Goal: Complete application form: Complete application form

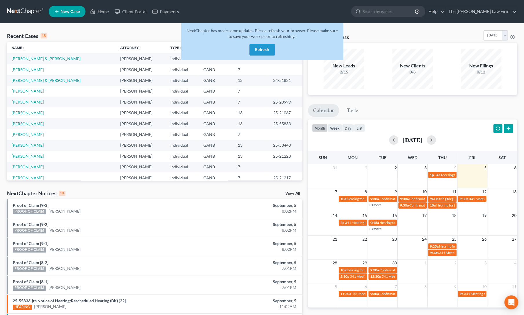
click at [267, 51] on button "Refresh" at bounding box center [261, 50] width 25 height 12
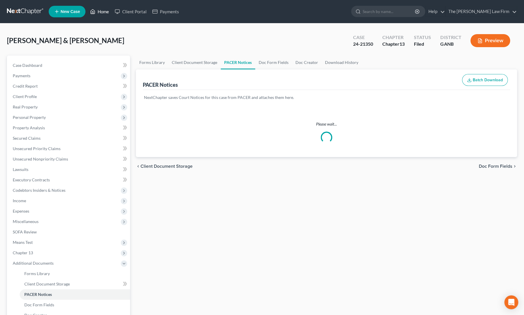
click at [97, 11] on link "Home" at bounding box center [99, 11] width 25 height 10
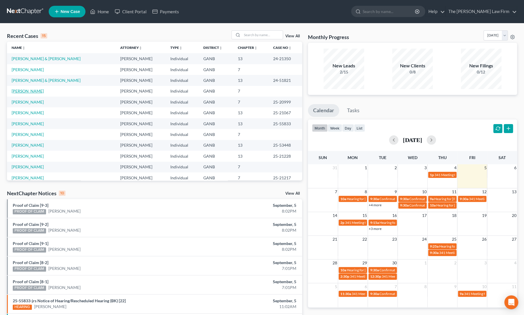
click at [36, 90] on link "[PERSON_NAME]" at bounding box center [28, 91] width 32 height 5
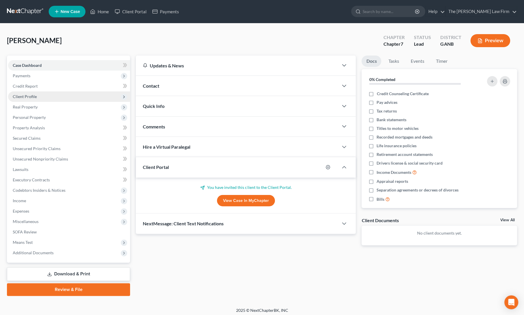
click at [35, 97] on span "Client Profile" at bounding box center [25, 96] width 24 height 5
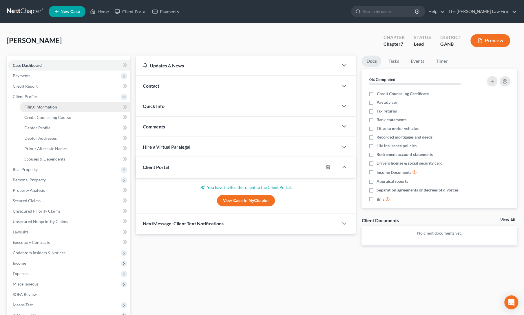
click at [36, 106] on span "Filing Information" at bounding box center [40, 107] width 33 height 5
select select "1"
select select "0"
select select "10"
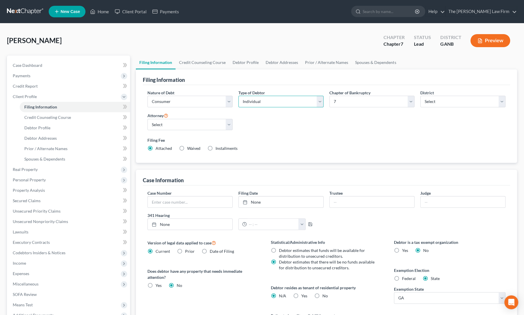
click at [265, 98] on select "Select Individual Joint" at bounding box center [280, 102] width 85 height 12
select select "1"
click at [238, 96] on select "Select Individual Joint" at bounding box center [280, 102] width 85 height 12
click at [240, 65] on link "Debtor Profile" at bounding box center [245, 63] width 33 height 14
select select "1"
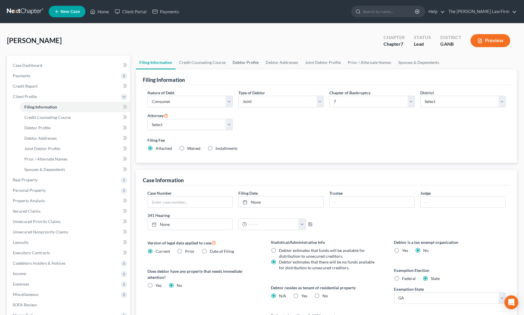
select select "0"
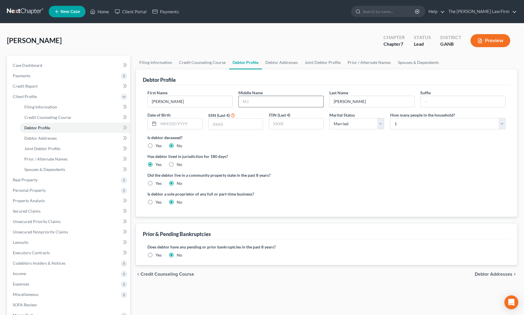
click at [248, 102] on input "text" at bounding box center [281, 101] width 85 height 11
type input "W"
click at [184, 120] on input "text" at bounding box center [179, 123] width 43 height 11
type input "[DATE]"
click at [226, 123] on input "text" at bounding box center [235, 124] width 54 height 11
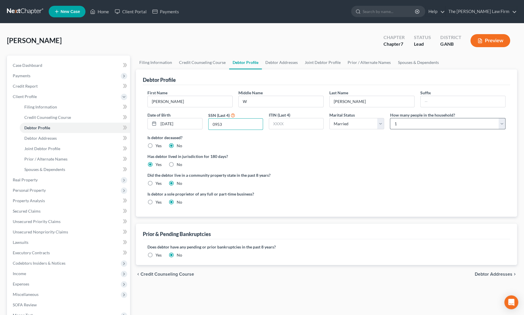
type input "0953"
click at [410, 122] on select "Select 1 2 3 4 5 6 7 8 9 10 11 12 13 14 15 16 17 18 19 20" at bounding box center [448, 124] width 116 height 12
select select "1"
click at [390, 118] on select "Select 1 2 3 4 5 6 7 8 9 10 11 12 13 14 15 16 17 18 19 20" at bounding box center [448, 124] width 116 height 12
click at [309, 157] on label "Has debtor lived in jurisdiction for 180 days?" at bounding box center [326, 156] width 358 height 6
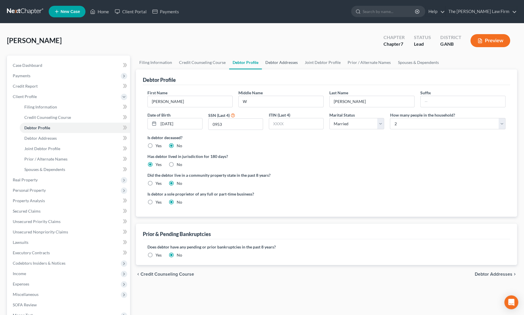
click at [273, 63] on link "Debtor Addresses" at bounding box center [281, 63] width 39 height 14
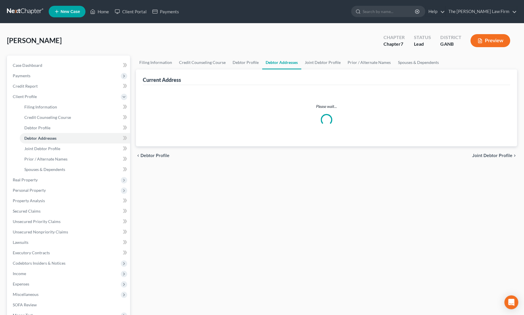
select select "0"
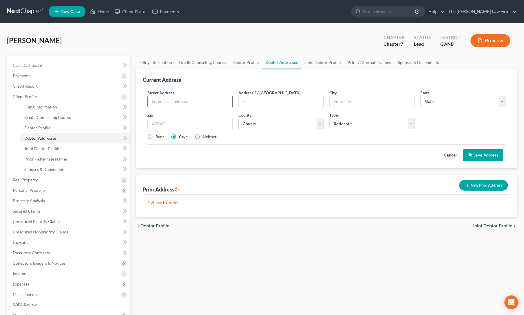
click at [190, 101] on input "text" at bounding box center [190, 101] width 85 height 11
type input "207 [PERSON_NAME] Dr"
click at [180, 123] on input "text" at bounding box center [189, 124] width 85 height 12
type input "30740"
click at [161, 149] on div "Cancel Save Address" at bounding box center [326, 152] width 358 height 17
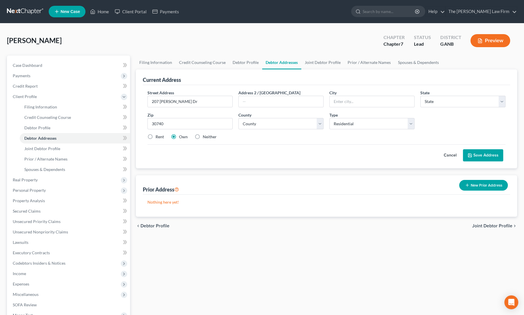
type input "Rocky Face"
select select "10"
click at [203, 137] on label "Neither" at bounding box center [210, 137] width 14 height 6
click at [205, 137] on input "Neither" at bounding box center [207, 136] width 4 height 4
radio input "true"
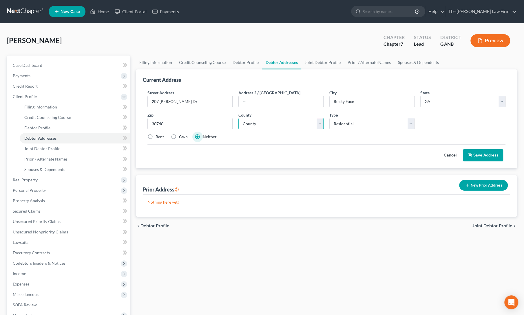
click at [259, 127] on select "County [GEOGRAPHIC_DATA] [GEOGRAPHIC_DATA] [GEOGRAPHIC_DATA] [GEOGRAPHIC_DATA] …" at bounding box center [280, 124] width 85 height 12
select select "154"
click at [238, 118] on select "County [GEOGRAPHIC_DATA] [GEOGRAPHIC_DATA] [GEOGRAPHIC_DATA] [GEOGRAPHIC_DATA] …" at bounding box center [280, 124] width 85 height 12
click at [309, 149] on div "Cancel Save Address" at bounding box center [326, 152] width 358 height 17
click at [486, 156] on button "Save Address" at bounding box center [483, 155] width 40 height 12
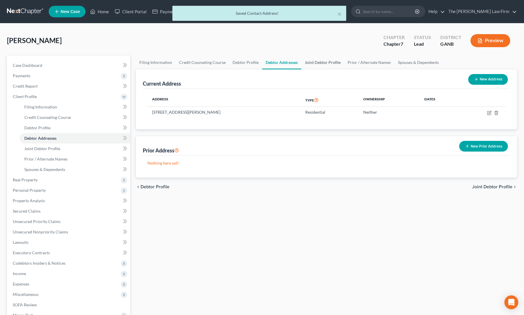
click at [323, 62] on link "Joint Debtor Profile" at bounding box center [322, 63] width 43 height 14
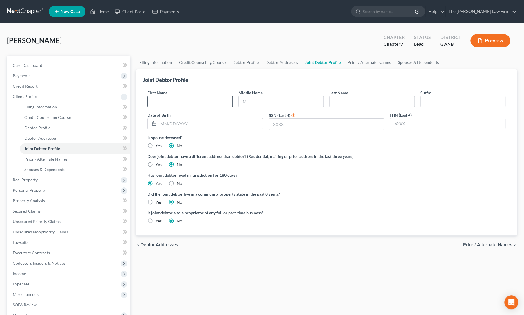
click at [172, 100] on input "text" at bounding box center [190, 101] width 85 height 11
type input "[PERSON_NAME]"
click at [200, 122] on input "text" at bounding box center [210, 123] width 104 height 11
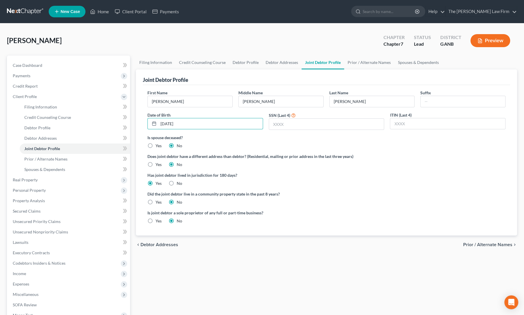
type input "[DATE]"
click at [280, 124] on input "text" at bounding box center [326, 124] width 115 height 11
type input "1421"
click at [285, 140] on label "Is spouse deceased?" at bounding box center [326, 138] width 358 height 6
click at [24, 82] on link "Credit Report" at bounding box center [69, 86] width 122 height 10
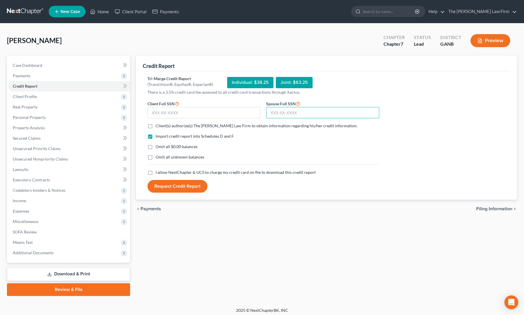
click at [279, 113] on input "text" at bounding box center [322, 113] width 113 height 12
type input "253-23-1421"
click at [185, 114] on input "text" at bounding box center [203, 113] width 113 height 12
type input "256-29-0953"
click at [155, 125] on label "Client(s) authorize(s) The [PERSON_NAME] Law Firm to obtain information regardi…" at bounding box center [256, 126] width 202 height 6
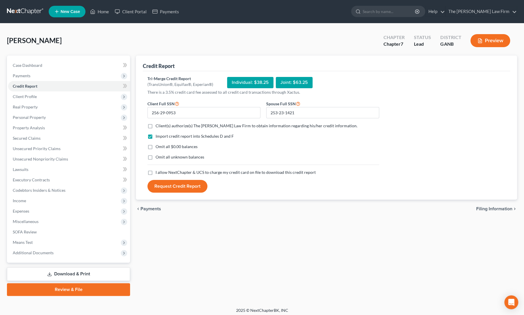
click at [158, 125] on input "Client(s) authorize(s) The [PERSON_NAME] Law Firm to obtain information regardi…" at bounding box center [160, 125] width 4 height 4
checkbox input "true"
click at [155, 173] on label "I allow NextChapter & UCS to charge my credit card on file to download this cre…" at bounding box center [235, 173] width 160 height 6
click at [158, 173] on input "I allow NextChapter & UCS to charge my credit card on file to download this cre…" at bounding box center [160, 172] width 4 height 4
checkbox input "true"
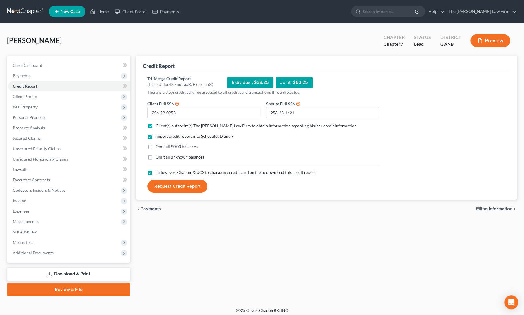
click at [160, 184] on button "Request Credit Report" at bounding box center [177, 186] width 60 height 13
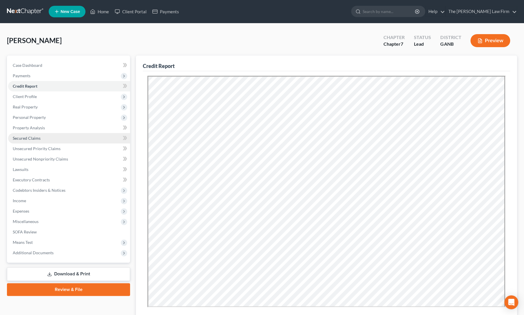
click at [23, 140] on span "Secured Claims" at bounding box center [27, 138] width 28 height 5
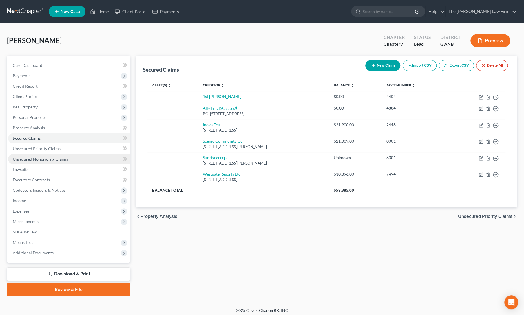
click at [46, 162] on link "Unsecured Nonpriority Claims" at bounding box center [69, 159] width 122 height 10
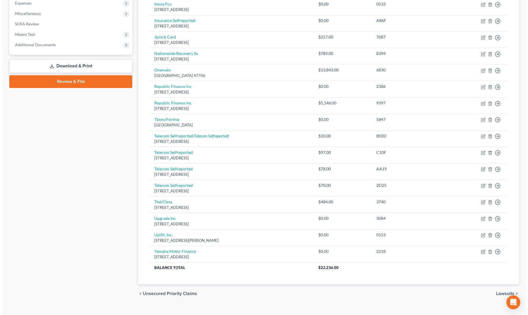
scroll to position [199, 0]
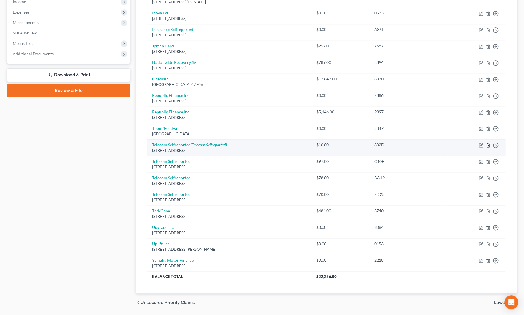
click at [488, 144] on icon "button" at bounding box center [487, 146] width 3 height 4
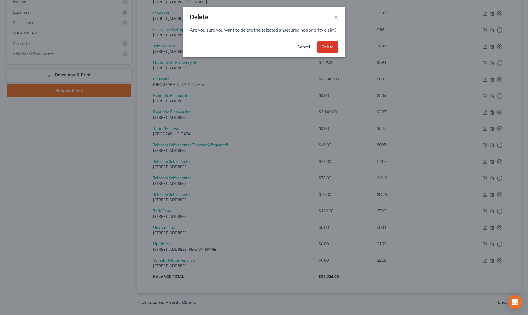
click at [325, 53] on button "Delete" at bounding box center [327, 47] width 21 height 12
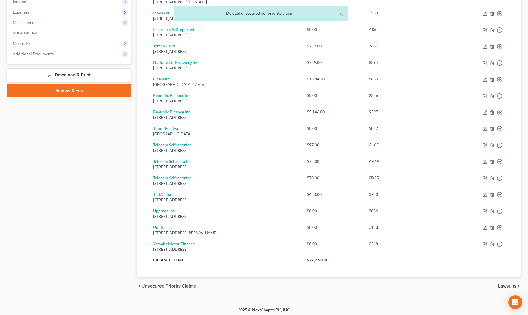
scroll to position [199, 0]
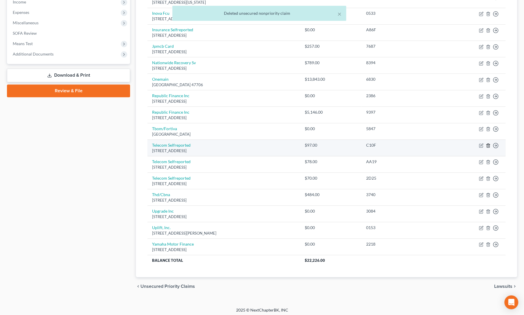
click at [488, 143] on icon "button" at bounding box center [488, 145] width 5 height 5
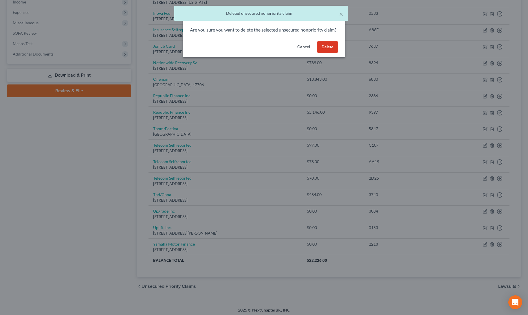
click at [326, 53] on button "Delete" at bounding box center [327, 47] width 21 height 12
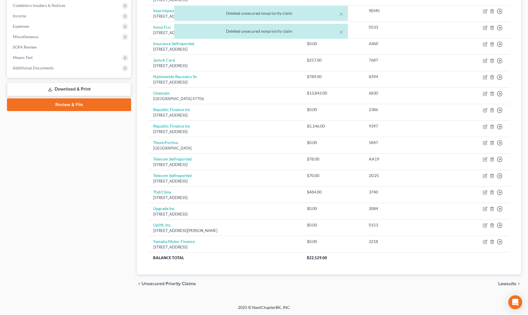
scroll to position [182, 0]
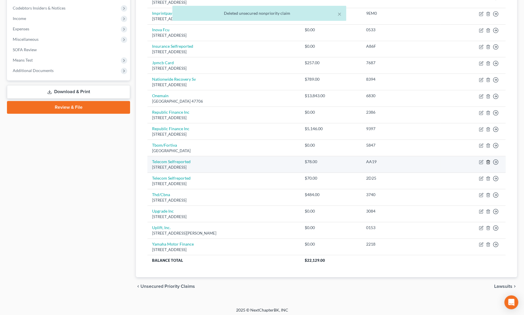
click at [487, 160] on icon "button" at bounding box center [487, 162] width 3 height 4
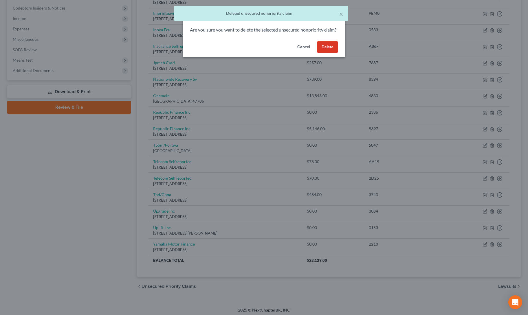
click at [327, 53] on button "Delete" at bounding box center [327, 47] width 21 height 12
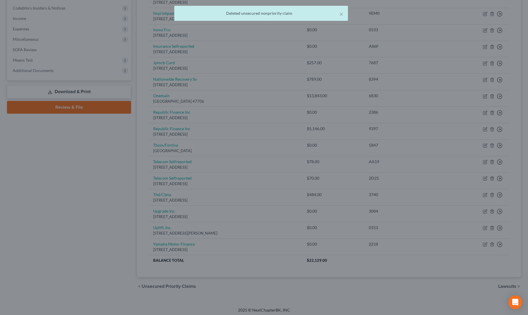
scroll to position [166, 0]
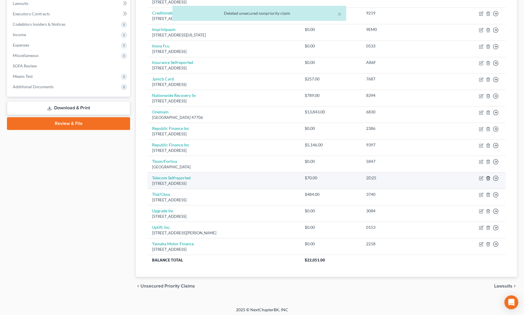
click at [488, 178] on line "button" at bounding box center [488, 178] width 0 height 1
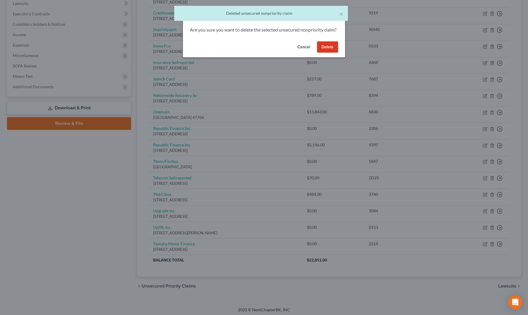
click at [329, 52] on button "Delete" at bounding box center [327, 47] width 21 height 12
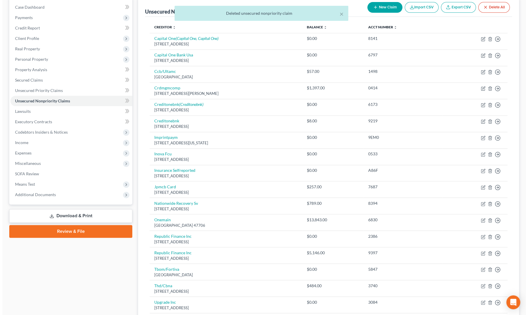
scroll to position [0, 0]
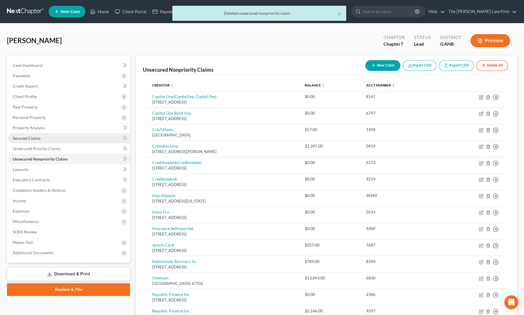
click at [34, 138] on span "Secured Claims" at bounding box center [27, 138] width 28 height 5
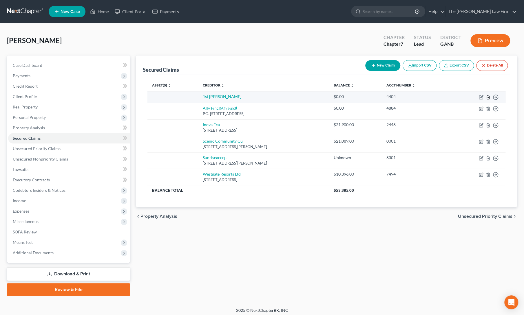
click at [488, 96] on icon "button" at bounding box center [487, 97] width 3 height 4
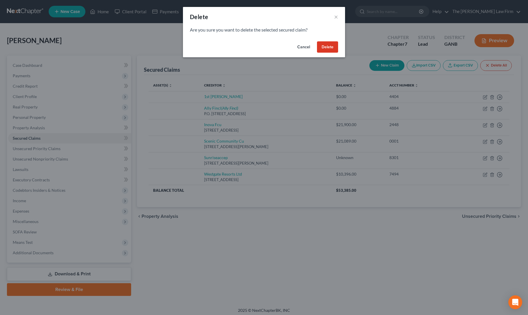
click at [327, 45] on button "Delete" at bounding box center [327, 47] width 21 height 12
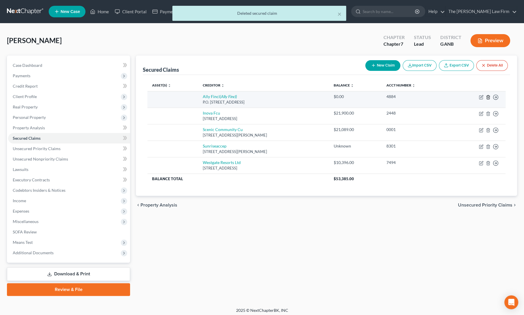
click at [487, 96] on polyline "button" at bounding box center [487, 96] width 3 height 0
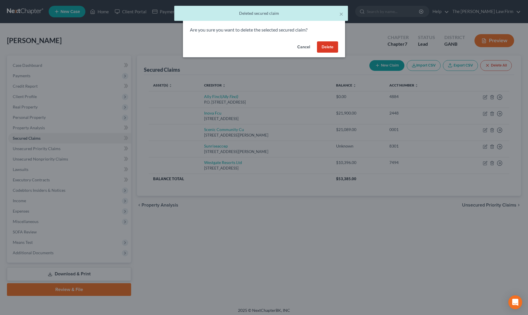
click at [328, 46] on button "Delete" at bounding box center [327, 47] width 21 height 12
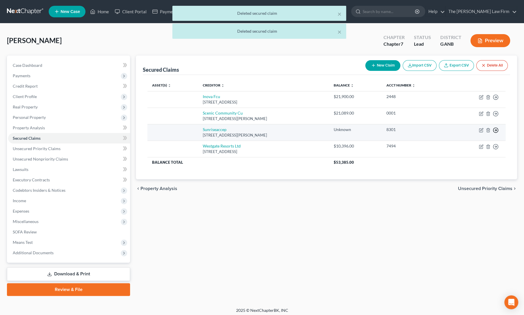
click at [493, 129] on icon "button" at bounding box center [496, 130] width 6 height 6
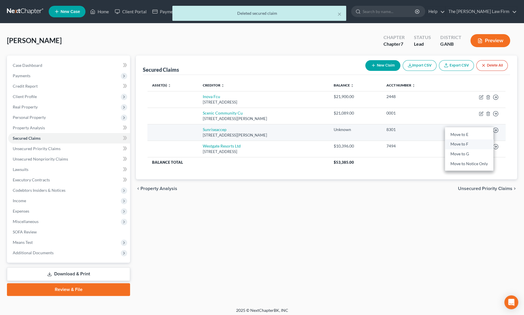
click at [471, 142] on link "Move to F" at bounding box center [469, 145] width 48 height 10
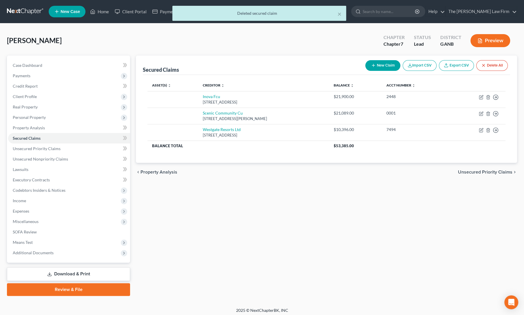
click at [374, 60] on button "New Claim" at bounding box center [382, 65] width 35 height 11
select select "0"
select select "2"
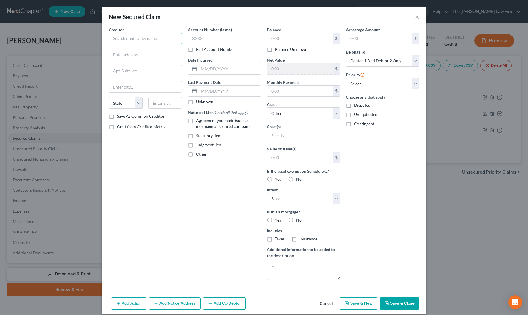
click at [131, 38] on input "text" at bounding box center [145, 39] width 73 height 12
type input "[PERSON_NAME][GEOGRAPHIC_DATA]"
click at [131, 55] on input "text" at bounding box center [145, 54] width 73 height 11
type input "c/o B. [PERSON_NAME]"
click at [125, 71] on input "text" at bounding box center [145, 70] width 73 height 11
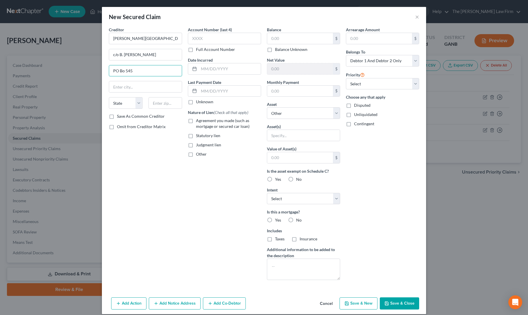
type input "PO Bo 545"
click at [159, 102] on input "text" at bounding box center [166, 103] width 34 height 12
type input "37364"
type input "[GEOGRAPHIC_DATA]"
select select "44"
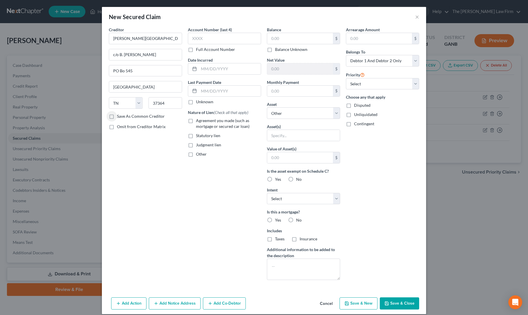
click at [196, 50] on label "Full Account Number" at bounding box center [215, 50] width 39 height 6
click at [198, 50] on input "Full Account Number" at bounding box center [200, 49] width 4 height 4
click at [198, 35] on input "text" at bounding box center [224, 39] width 73 height 12
click at [208, 39] on input "25-GM-2505" at bounding box center [224, 39] width 73 height 12
type input "25-GM-25105"
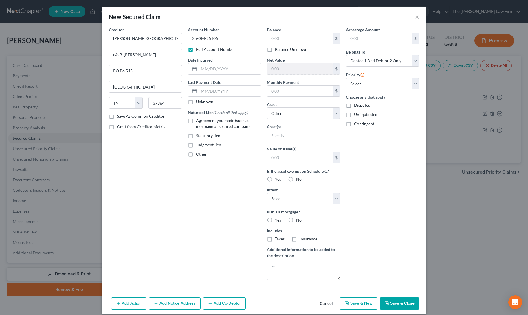
click at [196, 143] on label "Judgment lien" at bounding box center [208, 145] width 25 height 6
click at [198, 143] on input "Judgment lien" at bounding box center [200, 144] width 4 height 4
checkbox input "true"
click at [277, 137] on input "text" at bounding box center [303, 135] width 73 height 11
type input "all real and personal property"
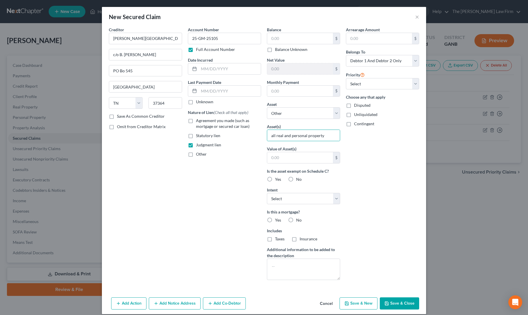
click at [275, 178] on label "Yes" at bounding box center [278, 180] width 6 height 6
click at [277, 178] on input "Yes" at bounding box center [279, 179] width 4 height 4
radio input "true"
click at [282, 39] on input "text" at bounding box center [300, 38] width 66 height 11
type input "8,653.43"
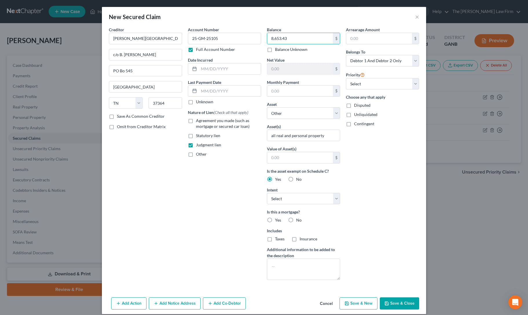
click at [356, 139] on div "Arrearage Amount $ Belongs To * Select Debtor 1 Only Debtor 2 Only Debtor 1 And…" at bounding box center [382, 156] width 79 height 258
click at [295, 197] on select "Select Surrender Redeem Reaffirm Avoid Other" at bounding box center [303, 199] width 73 height 12
select select "3"
click at [267, 193] on select "Select Surrender Redeem Reaffirm Avoid Other" at bounding box center [303, 199] width 73 height 12
click at [368, 217] on div "Arrearage Amount $ Belongs To * Select Debtor 1 Only Debtor 2 Only Debtor 1 And…" at bounding box center [382, 156] width 79 height 258
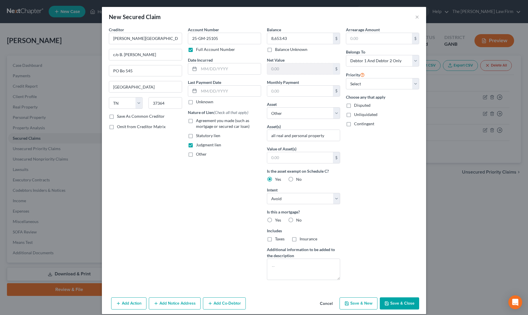
click at [387, 302] on button "Save & Close" at bounding box center [399, 304] width 39 height 12
select select
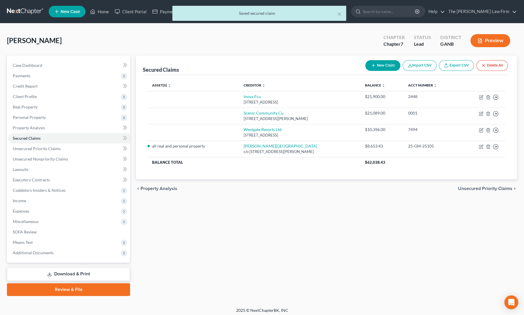
click at [308, 232] on div "Secured Claims New Claim Import CSV Export CSV Delete All Asset(s) expand_more …" at bounding box center [326, 176] width 387 height 241
click at [39, 150] on span "Unsecured Priority Claims" at bounding box center [37, 148] width 48 height 5
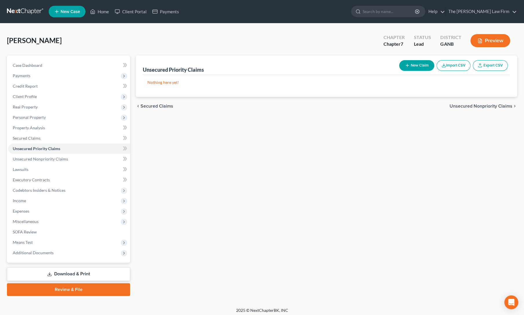
click at [406, 66] on icon "button" at bounding box center [407, 65] width 5 height 5
select select "2"
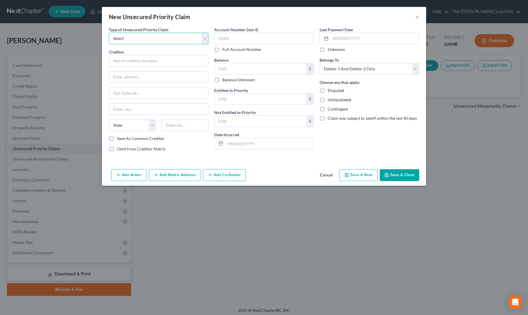
click at [140, 38] on select "Select Taxes & Other Government Units Domestic Support Obligations Extensions o…" at bounding box center [159, 39] width 100 height 12
select select "0"
click at [109, 33] on select "Select Taxes & Other Government Units Domestic Support Obligations Extensions o…" at bounding box center [159, 39] width 100 height 12
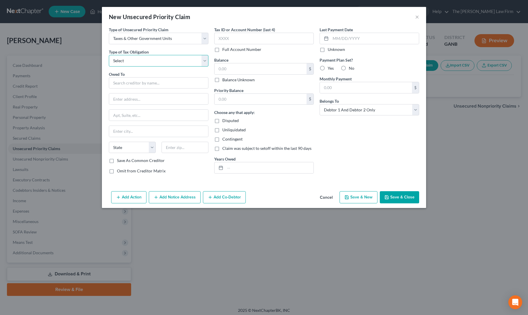
click at [136, 59] on select "Select Federal City State Franchise Tax Board Other" at bounding box center [159, 61] width 100 height 12
select select "0"
click at [109, 55] on select "Select Federal City State Franchise Tax Board Other" at bounding box center [159, 61] width 100 height 12
click at [134, 84] on input "text" at bounding box center [159, 83] width 100 height 12
click at [137, 96] on div "P. O. [GEOGRAPHIC_DATA]-7346" at bounding box center [144, 98] width 60 height 5
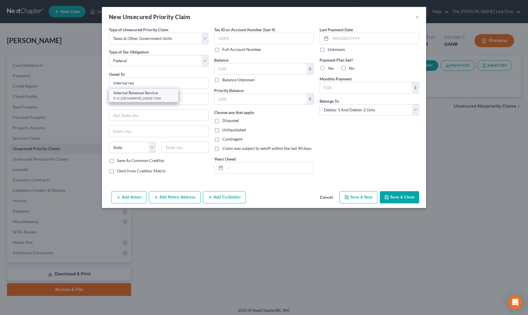
type input "Internal Revenue Service"
type input "P. O. Box 7346"
type input "[GEOGRAPHIC_DATA]"
select select "39"
type input "19101-7346"
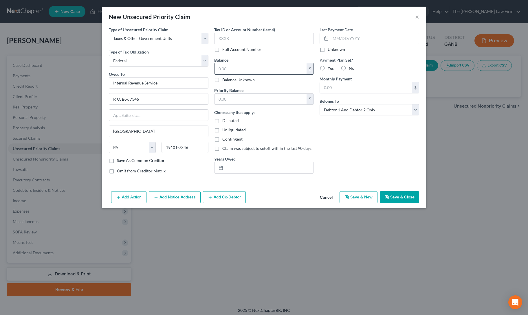
click at [233, 70] on input "text" at bounding box center [261, 68] width 92 height 11
click at [326, 144] on div "Last Payment Date Unknown Payment Plan Set? Yes No Monthly Payment $ Belongs To…" at bounding box center [369, 103] width 105 height 152
click at [394, 191] on button "Save & Close" at bounding box center [399, 197] width 39 height 12
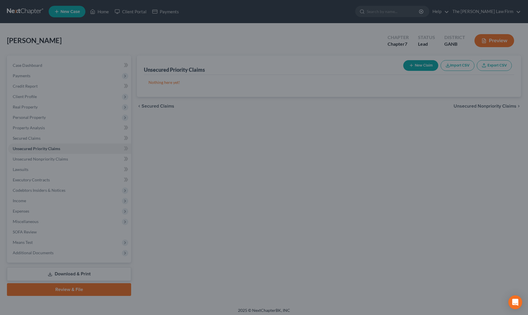
type input "0.00"
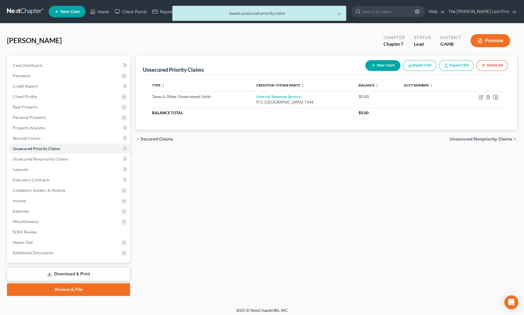
click at [380, 67] on button "New Claim" at bounding box center [382, 65] width 35 height 11
select select "2"
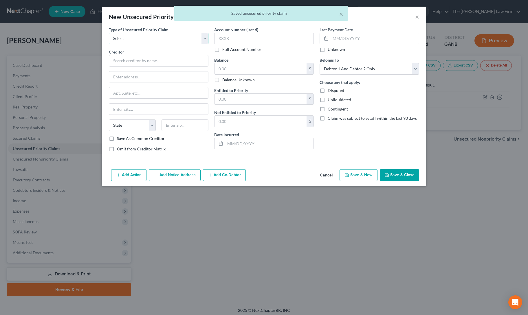
click at [169, 34] on select "Select Taxes & Other Government Units Domestic Support Obligations Extensions o…" at bounding box center [159, 39] width 100 height 12
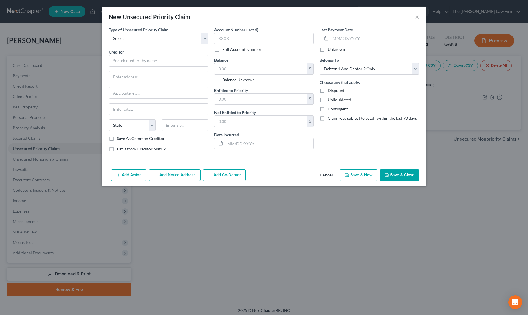
select select "0"
click at [109, 33] on select "Select Taxes & Other Government Units Domestic Support Obligations Extensions o…" at bounding box center [159, 39] width 100 height 12
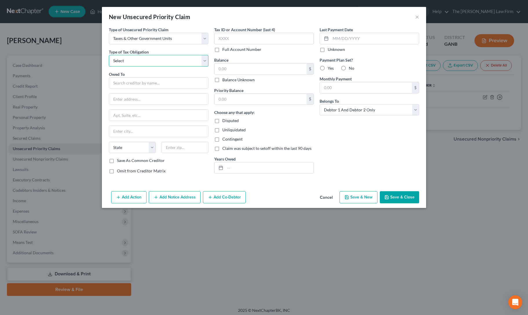
click at [167, 60] on select "Select Federal City State Franchise Tax Board Other" at bounding box center [159, 61] width 100 height 12
select select "2"
click at [109, 55] on select "Select Federal City State Franchise Tax Board Other" at bounding box center [159, 61] width 100 height 12
click at [158, 86] on input "text" at bounding box center [159, 83] width 100 height 12
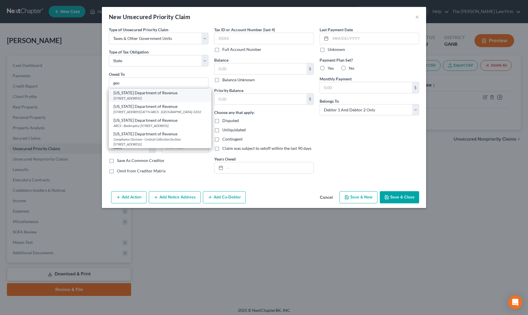
click at [150, 99] on div "[STREET_ADDRESS]" at bounding box center [160, 98] width 93 height 5
type input "[US_STATE] Department of Revenue"
type input "[STREET_ADDRESS]"
type input "ATTN Bankruptcy"
type input "[GEOGRAPHIC_DATA]"
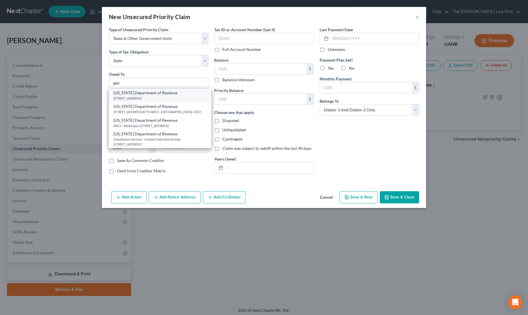
select select "10"
type input "30345"
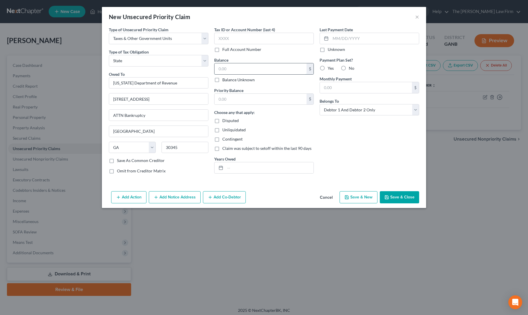
click at [224, 70] on input "text" at bounding box center [261, 68] width 92 height 11
click at [351, 162] on div "Last Payment Date Unknown Payment Plan Set? Yes No Monthly Payment $ Belongs To…" at bounding box center [369, 103] width 105 height 152
click at [395, 195] on button "Save & Close" at bounding box center [399, 197] width 39 height 12
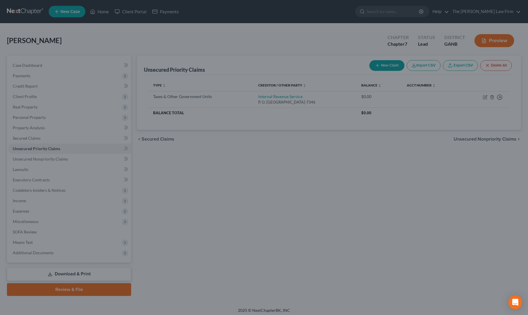
type input "0.00"
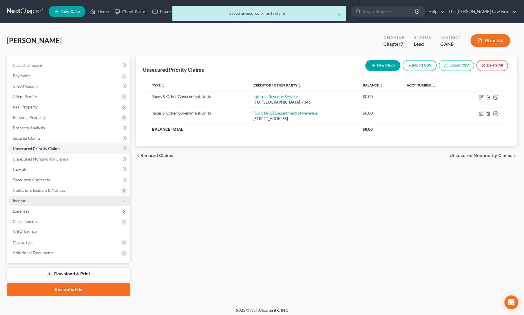
click at [23, 203] on span "Income" at bounding box center [19, 200] width 13 height 5
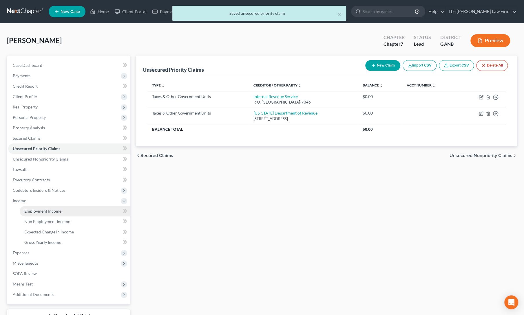
click at [30, 212] on span "Employment Income" at bounding box center [42, 211] width 37 height 5
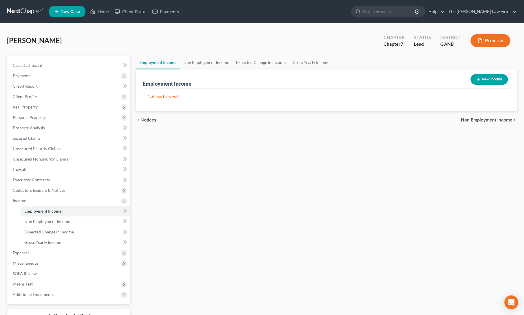
click at [482, 76] on button "New Income" at bounding box center [488, 79] width 37 height 11
select select "0"
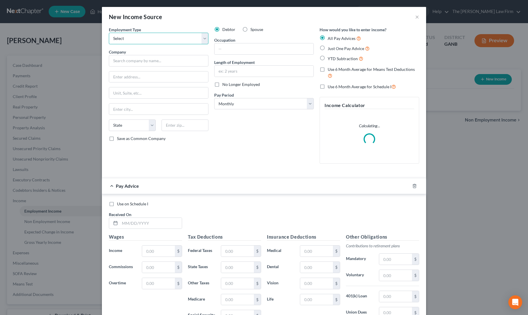
click at [157, 38] on select "Select Full or [DEMOGRAPHIC_DATA] Employment Self Employment" at bounding box center [159, 39] width 100 height 12
select select "0"
click at [109, 33] on select "Select Full or [DEMOGRAPHIC_DATA] Employment Self Employment" at bounding box center [159, 39] width 100 height 12
click at [222, 48] on input "text" at bounding box center [264, 48] width 99 height 11
type input "x"
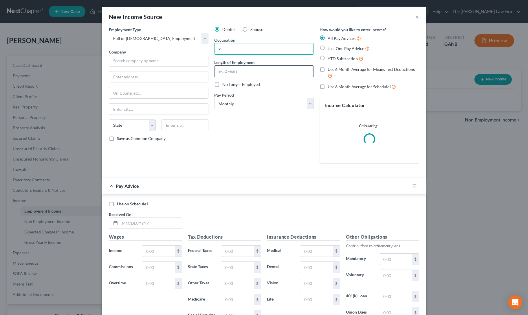
click at [227, 70] on input "text" at bounding box center [264, 71] width 99 height 11
type input "x"
click at [230, 105] on select "Select Monthly Twice Monthly Every Other Week Weekly" at bounding box center [264, 104] width 100 height 12
select select "2"
click at [214, 98] on select "Select Monthly Twice Monthly Every Other Week Weekly" at bounding box center [264, 104] width 100 height 12
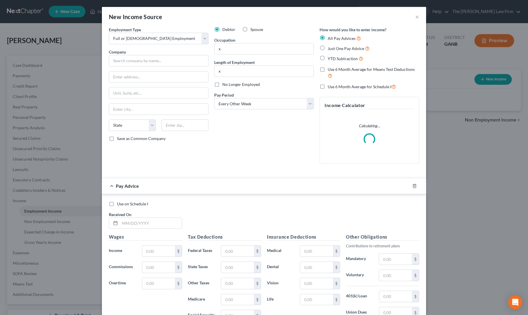
click at [328, 57] on label "YTD Subtraction" at bounding box center [346, 58] width 36 height 7
click at [330, 57] on input "YTD Subtraction" at bounding box center [332, 57] width 4 height 4
radio input "true"
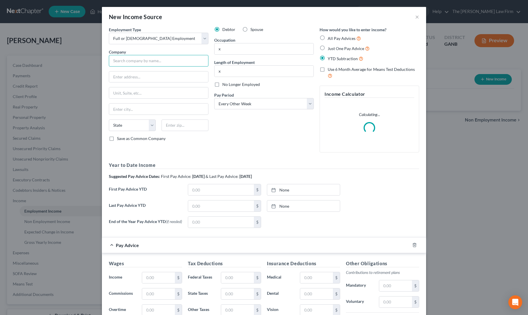
click at [137, 61] on input "text" at bounding box center [159, 61] width 100 height 12
paste input "[PERSON_NAME] LUBRICANTS LLC"
type input "[PERSON_NAME] LUBRICANTS LLC"
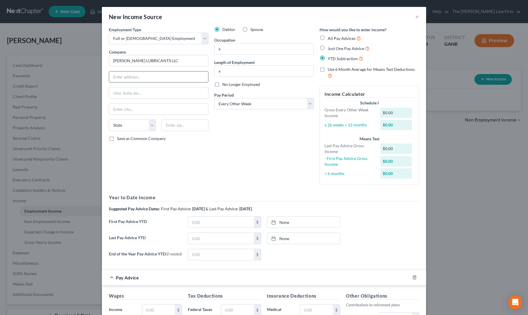
click at [144, 77] on input "text" at bounding box center [158, 77] width 99 height 11
paste input "[STREET_ADDRESS][PERSON_NAME]"
type input "[STREET_ADDRESS][PERSON_NAME]"
click at [169, 123] on input "text" at bounding box center [185, 126] width 47 height 12
type input "27203"
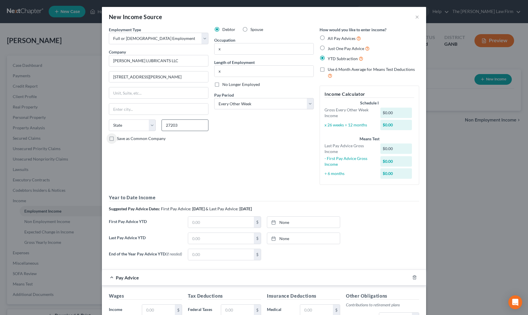
type input "Asheboro"
select select "28"
click at [191, 237] on input "text" at bounding box center [221, 238] width 66 height 11
type input "55,743"
click at [306, 238] on link "None" at bounding box center [303, 238] width 73 height 11
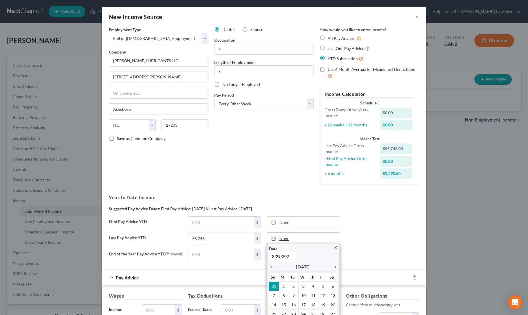
type input "[DATE]"
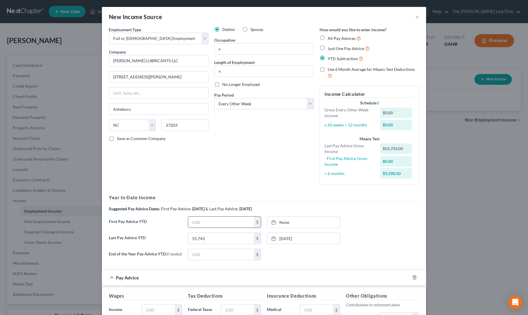
click at [199, 223] on input "text" at bounding box center [221, 222] width 66 height 11
type input "17,427"
click at [299, 223] on link "None" at bounding box center [303, 222] width 73 height 11
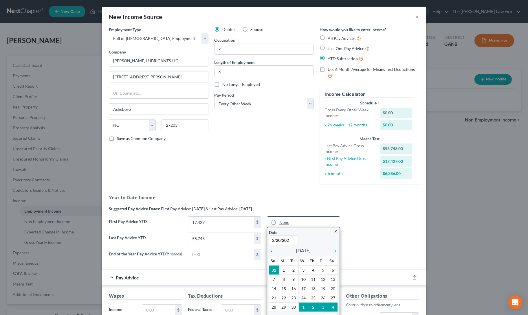
type input "[DATE]"
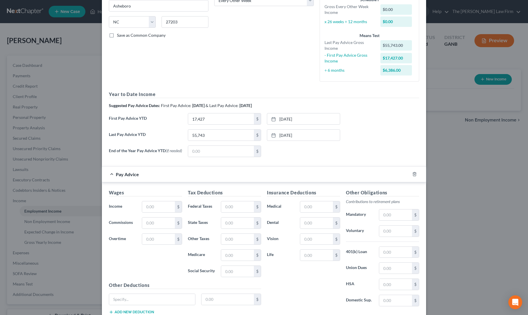
scroll to position [107, 0]
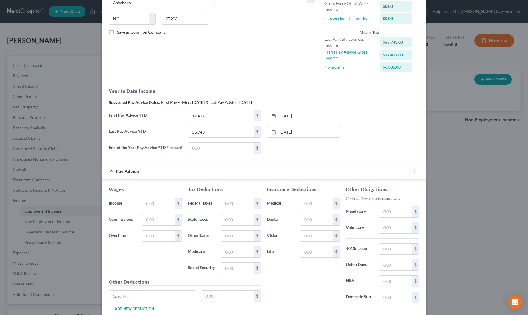
click at [148, 205] on input "text" at bounding box center [158, 203] width 33 height 11
type input "2,949"
click at [232, 206] on input "text" at bounding box center [237, 203] width 33 height 11
type input "623"
click at [308, 204] on input "text" at bounding box center [316, 203] width 33 height 11
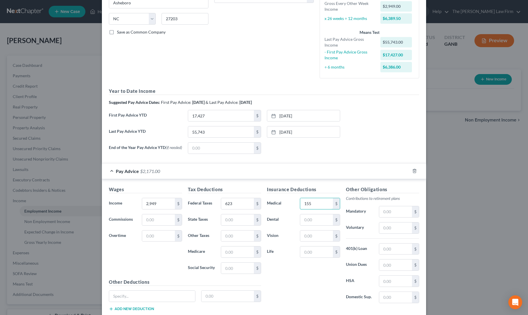
type input "155"
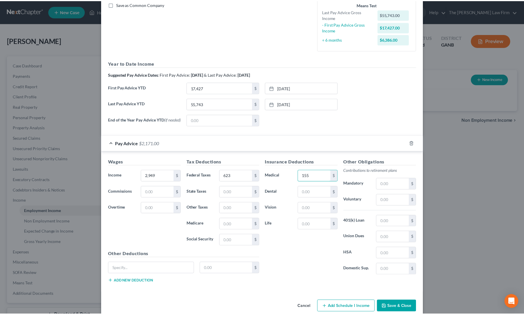
scroll to position [142, 0]
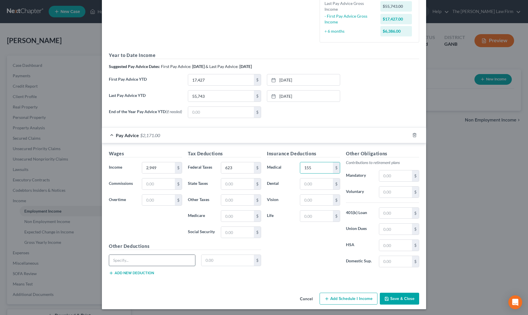
click at [136, 261] on input "text" at bounding box center [152, 260] width 86 height 11
type input "Disability / accident insurance"
click at [209, 259] on input "text" at bounding box center [228, 260] width 53 height 11
type input "62"
click at [296, 252] on div "Insurance Deductions Medical 155 $ Dental $ Vision $ Life $" at bounding box center [303, 211] width 79 height 122
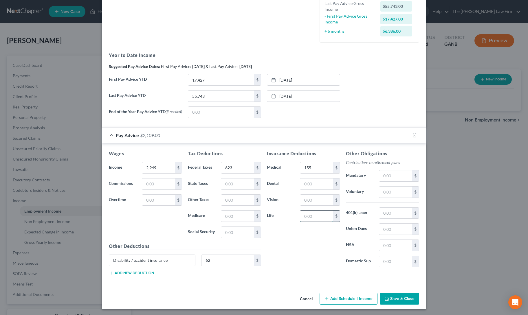
click at [313, 211] on input "text" at bounding box center [316, 216] width 33 height 11
type input "40"
click at [280, 237] on div "Insurance Deductions Medical 155 $ Dental $ Vision $ Life 40 $" at bounding box center [303, 211] width 79 height 122
click at [384, 194] on input "text" at bounding box center [395, 192] width 33 height 11
type input "183"
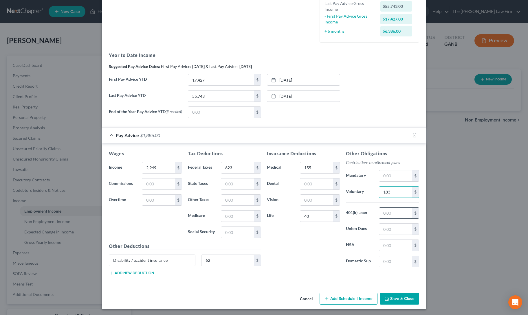
click at [389, 212] on input "text" at bounding box center [395, 213] width 33 height 11
type input "119"
click at [299, 251] on div "Insurance Deductions Medical 155 $ Dental $ Vision $ Life 40 $" at bounding box center [303, 211] width 79 height 122
click at [384, 195] on input "183" at bounding box center [395, 192] width 33 height 11
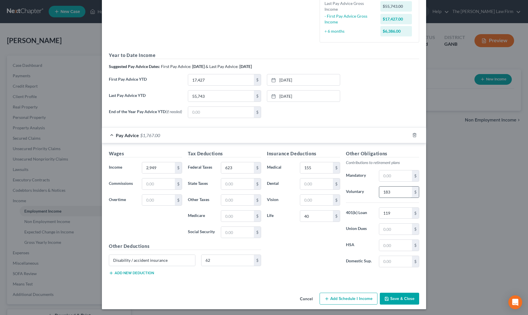
click at [384, 195] on input "183" at bounding box center [395, 192] width 33 height 11
type input "176"
click at [303, 261] on div "Insurance Deductions Medical 155 $ Dental $ Vision $ Life 40 $" at bounding box center [303, 211] width 79 height 122
click at [395, 298] on button "Save & Close" at bounding box center [399, 299] width 39 height 12
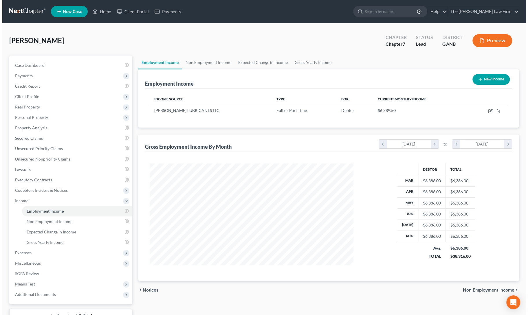
scroll to position [289445, 289332]
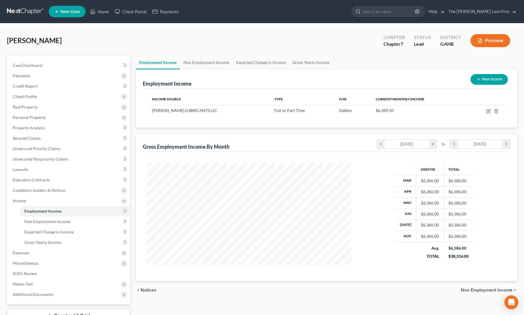
click at [493, 82] on button "New Income" at bounding box center [488, 79] width 37 height 11
select select "0"
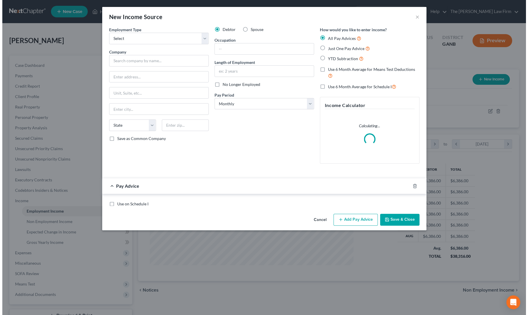
scroll to position [103, 217]
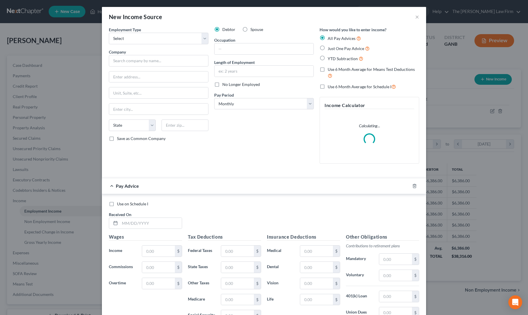
click at [250, 29] on label "Spouse" at bounding box center [256, 30] width 13 height 6
click at [253, 29] on input "Spouse" at bounding box center [255, 29] width 4 height 4
radio input "true"
click at [138, 44] on select "Select Full or [DEMOGRAPHIC_DATA] Employment Self Employment" at bounding box center [159, 39] width 100 height 12
select select "0"
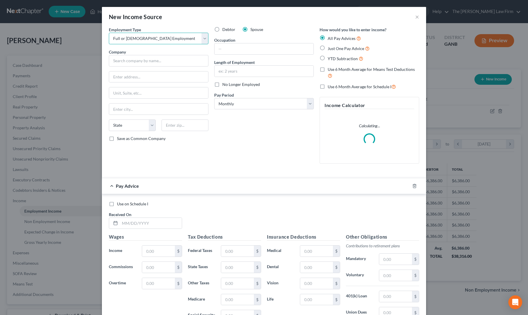
click at [109, 33] on select "Select Full or [DEMOGRAPHIC_DATA] Employment Self Employment" at bounding box center [159, 39] width 100 height 12
click at [215, 51] on input "text" at bounding box center [264, 48] width 99 height 11
type input "x"
click at [226, 71] on input "text" at bounding box center [264, 71] width 99 height 11
type input "x"
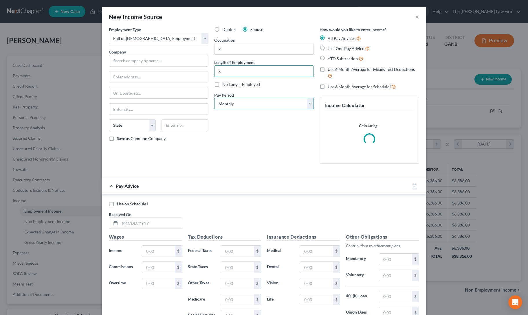
click at [226, 104] on select "Select Monthly Twice Monthly Every Other Week Weekly" at bounding box center [264, 104] width 100 height 12
select select "2"
click at [214, 98] on select "Select Monthly Twice Monthly Every Other Week Weekly" at bounding box center [264, 104] width 100 height 12
click at [328, 58] on label "YTD Subtraction" at bounding box center [346, 58] width 36 height 7
click at [330, 58] on input "YTD Subtraction" at bounding box center [332, 57] width 4 height 4
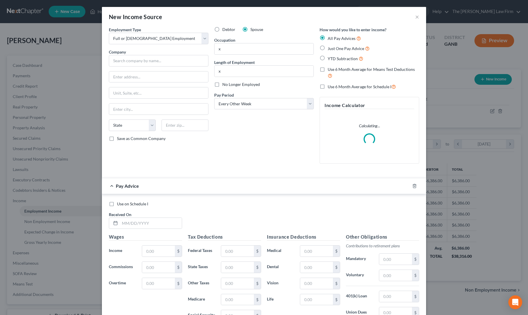
radio input "true"
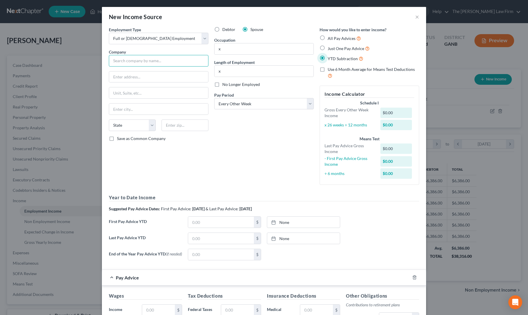
click at [129, 62] on input "text" at bounding box center [159, 61] width 100 height 12
type input "Rosswoods Inc"
click at [138, 75] on input "text" at bounding box center [158, 77] width 99 height 11
type input "[STREET_ADDRESS][PERSON_NAME]"
click at [169, 125] on input "text" at bounding box center [185, 126] width 47 height 12
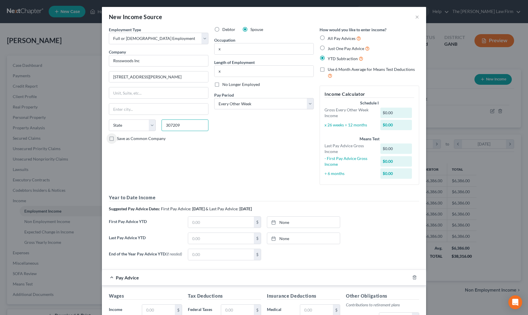
click at [200, 125] on input "307209" at bounding box center [185, 126] width 47 height 12
type input "30720"
type input "[PERSON_NAME]"
select select "10"
click at [234, 157] on div "Debtor Spouse Occupation x Length of Employment x No Longer Employed Pay Period…" at bounding box center [263, 108] width 105 height 163
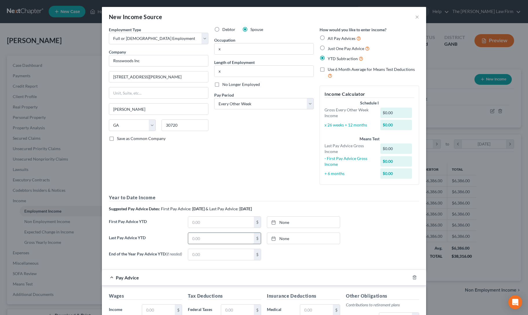
click at [202, 236] on input "text" at bounding box center [221, 238] width 66 height 11
type input "20,310"
click at [301, 240] on link "None" at bounding box center [303, 238] width 73 height 11
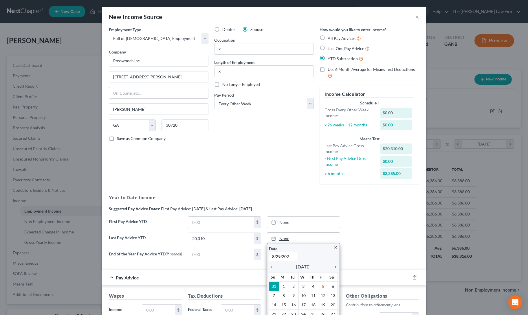
type input "[DATE]"
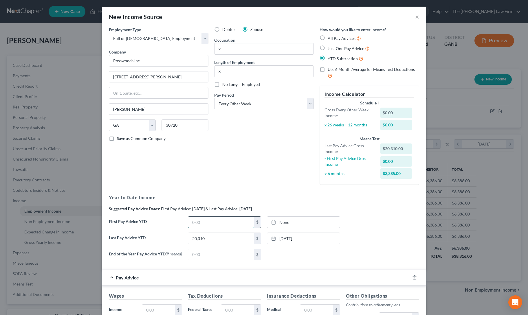
click at [201, 221] on input "text" at bounding box center [221, 222] width 66 height 11
type input "4,629"
click at [315, 219] on link "[DATE]" at bounding box center [303, 222] width 73 height 11
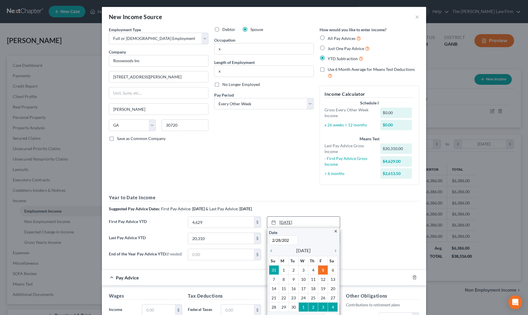
type input "[DATE]"
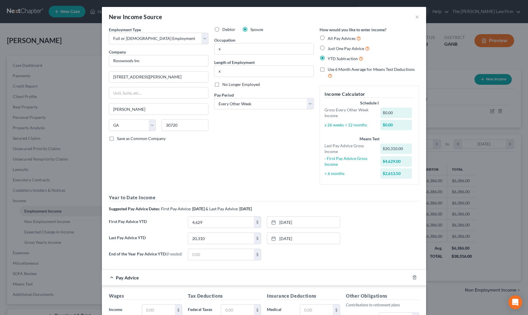
click at [352, 241] on div "Last Pay Advice YTD 20,310 $ [DATE] close Date [DATE] Time 12:00 AM chevron_lef…" at bounding box center [264, 241] width 316 height 16
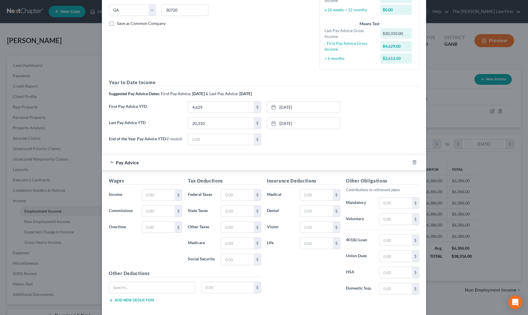
scroll to position [116, 0]
click at [155, 195] on input "text" at bounding box center [158, 194] width 33 height 11
type input "1,217"
click at [236, 196] on input "text" at bounding box center [237, 194] width 33 height 11
type input "198"
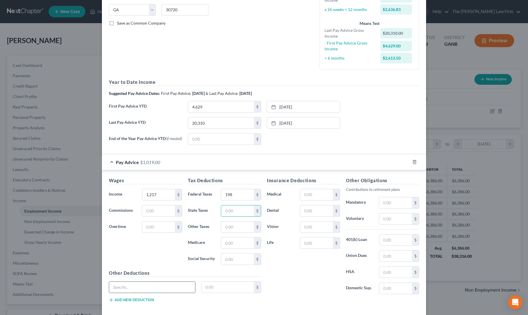
click at [167, 285] on input "text" at bounding box center [152, 287] width 86 height 11
type input "AFLAC"
click at [228, 284] on input "text" at bounding box center [228, 287] width 53 height 11
type input "89"
click at [310, 239] on input "text" at bounding box center [316, 243] width 33 height 11
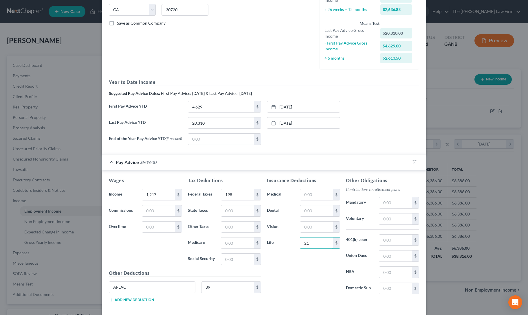
type input "21"
click at [274, 294] on div "Insurance Deductions Medical $ Dental $ Vision $ Life 21 $" at bounding box center [303, 238] width 79 height 122
click at [293, 277] on div "Insurance Deductions Medical $ Dental $ Vision $ Life 21 $" at bounding box center [303, 238] width 79 height 122
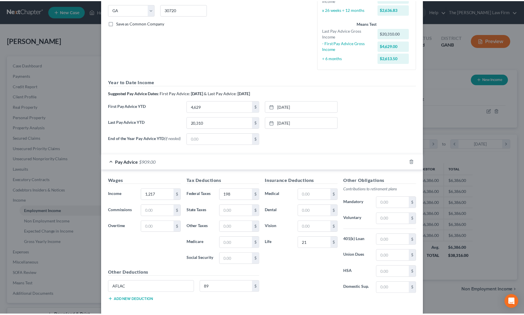
scroll to position [142, 0]
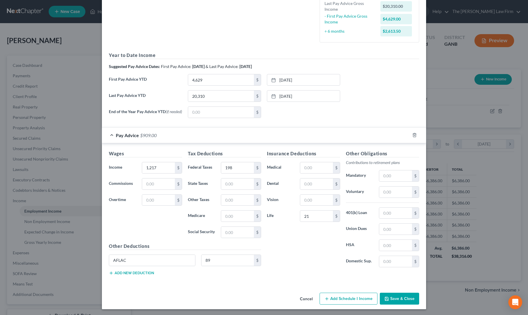
click at [405, 295] on button "Save & Close" at bounding box center [399, 299] width 39 height 12
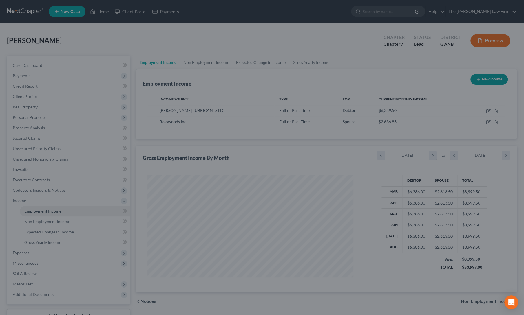
scroll to position [289445, 289332]
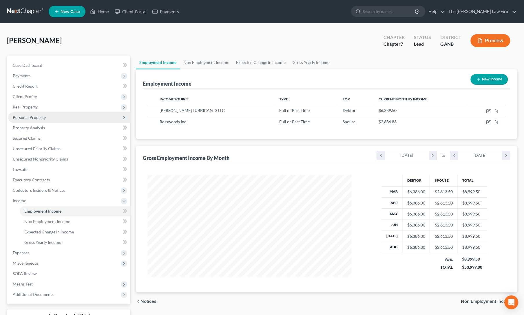
click at [32, 114] on span "Personal Property" at bounding box center [69, 117] width 122 height 10
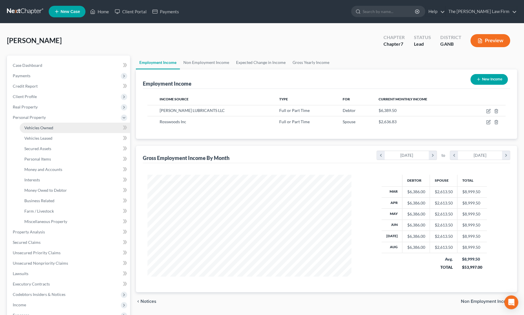
click at [41, 126] on span "Vehicles Owned" at bounding box center [38, 127] width 29 height 5
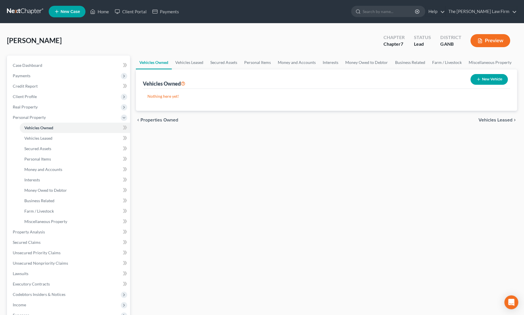
click at [482, 76] on button "New Vehicle" at bounding box center [488, 79] width 37 height 11
select select "0"
select select "2"
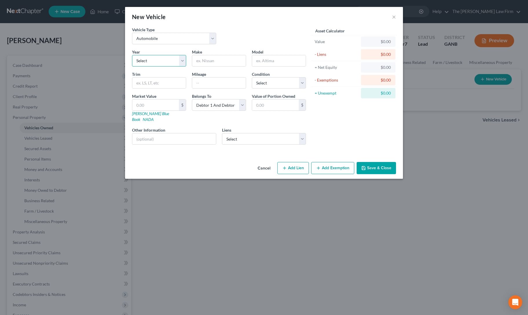
click at [171, 63] on select "Select 2026 2025 2024 2023 2022 2021 2020 2019 2018 2017 2016 2015 2014 2013 20…" at bounding box center [159, 61] width 54 height 12
select select "0"
click at [132, 55] on select "Select 2026 2025 2024 2023 2022 2021 2020 2019 2018 2017 2016 2015 2014 2013 20…" at bounding box center [159, 61] width 54 height 12
click at [208, 60] on input "text" at bounding box center [219, 60] width 54 height 11
type input "tbd"
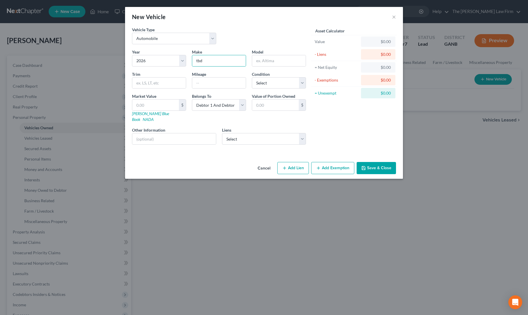
click at [269, 138] on div "Year Select 2026 2025 2024 2023 2022 2021 2020 2019 2018 2017 2016 2015 2014 20…" at bounding box center [219, 99] width 180 height 100
click at [261, 134] on select "Select Inova Fcu - $21,900.00 Scenic Community Cu - $21,089.00 Westgate Resorts…" at bounding box center [264, 139] width 84 height 12
select select "0"
click at [222, 133] on select "Select Inova Fcu - $21,900.00 Scenic Community Cu - $21,089.00 Westgate Resorts…" at bounding box center [264, 139] width 84 height 12
select select
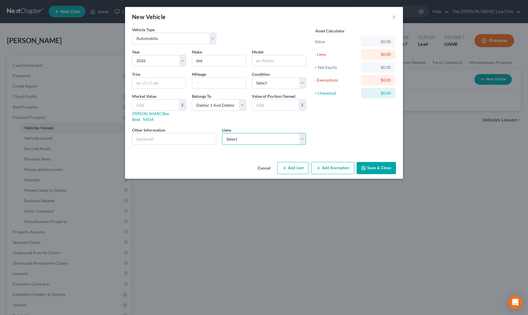
select select "15"
select select "2"
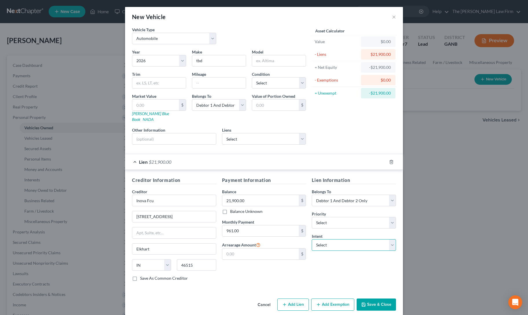
click at [354, 239] on select "Select Surrender Redeem Reaffirm Avoid Other" at bounding box center [354, 245] width 84 height 12
select select "2"
click at [312, 239] on select "Select Surrender Redeem Reaffirm Avoid Other" at bounding box center [354, 245] width 84 height 12
click at [369, 299] on button "Save & Close" at bounding box center [376, 305] width 39 height 12
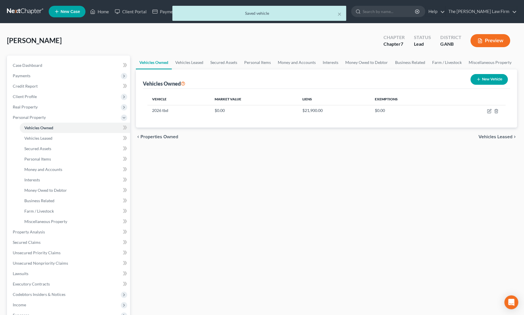
click at [478, 78] on line "button" at bounding box center [478, 79] width 0 height 3
select select "0"
select select "2"
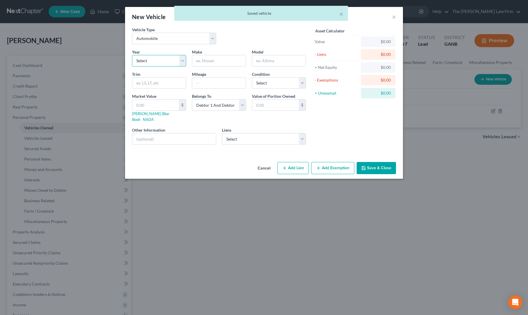
click at [163, 61] on select "Select 2026 2025 2024 2023 2022 2021 2020 2019 2018 2017 2016 2015 2014 2013 20…" at bounding box center [159, 61] width 54 height 12
select select "2"
click at [132, 55] on select "Select 2026 2025 2024 2023 2022 2021 2020 2019 2018 2017 2016 2015 2014 2013 20…" at bounding box center [159, 61] width 54 height 12
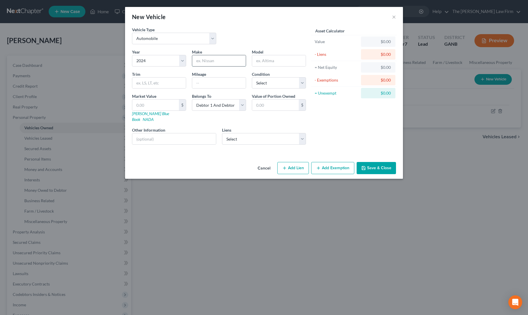
click at [209, 61] on input "text" at bounding box center [219, 60] width 54 height 11
type input "tbd"
click at [235, 133] on select "Select Scenic Community Cu - $21,089.00 Westgate Resorts Ltd - $10,396.00" at bounding box center [264, 139] width 84 height 12
select select "0"
click at [222, 133] on select "Select Scenic Community Cu - $21,089.00 Westgate Resorts Ltd - $10,396.00" at bounding box center [264, 139] width 84 height 12
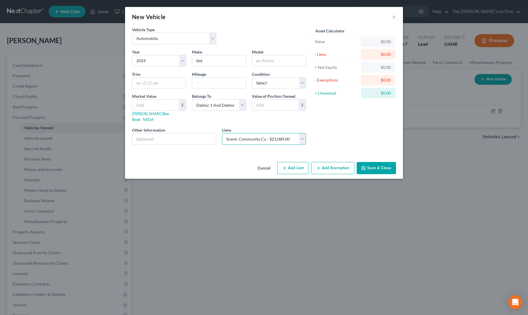
select select
select select "44"
select select "2"
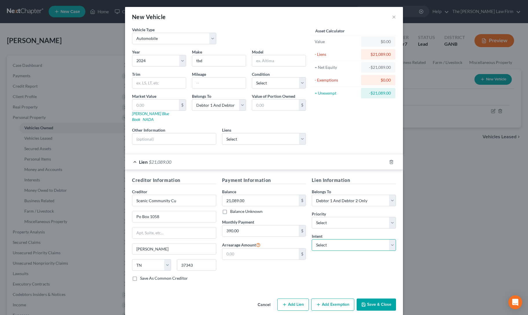
click at [354, 239] on select "Select Surrender Redeem Reaffirm Avoid Other" at bounding box center [354, 245] width 84 height 12
select select "2"
click at [312, 239] on select "Select Surrender Redeem Reaffirm Avoid Other" at bounding box center [354, 245] width 84 height 12
click at [381, 299] on button "Save & Close" at bounding box center [376, 305] width 39 height 12
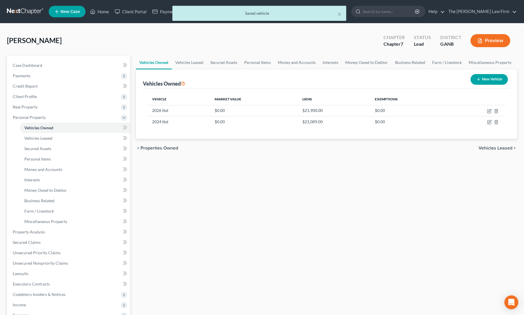
click at [249, 233] on div "Vehicles Owned Vehicles Leased Secured Assets Personal Items Money and Accounts…" at bounding box center [326, 228] width 387 height 345
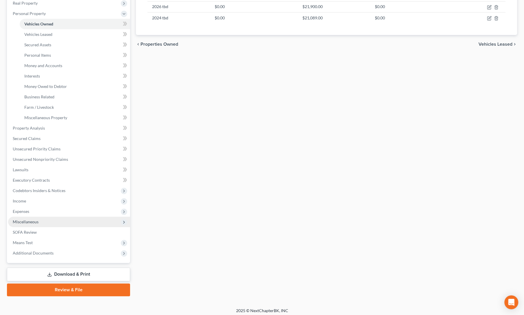
scroll to position [104, 0]
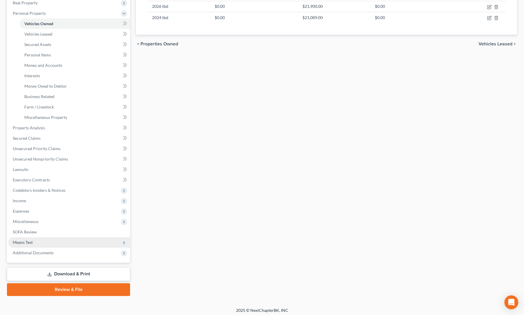
click at [26, 245] on span "Means Test" at bounding box center [69, 242] width 122 height 10
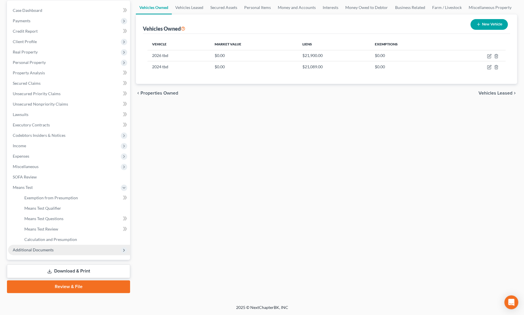
scroll to position [54, 0]
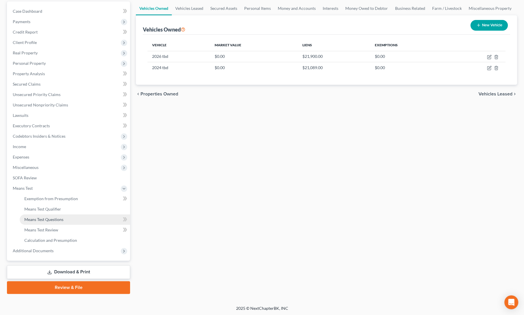
click at [40, 223] on link "Means Test Questions" at bounding box center [75, 220] width 110 height 10
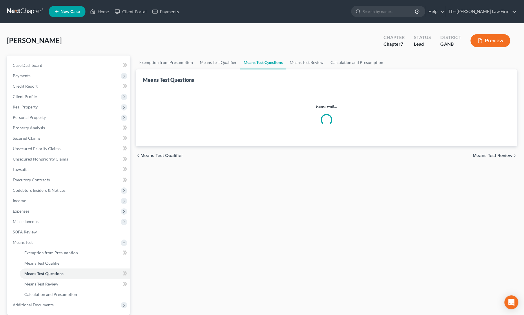
select select "1"
select select "60"
select select "1"
select select "60"
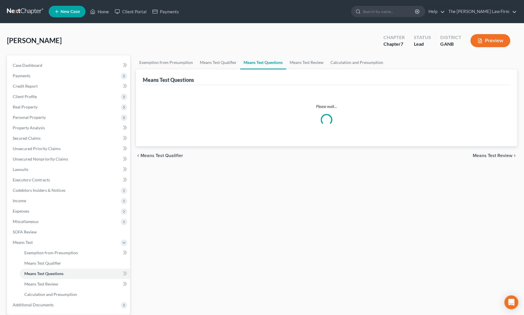
select select "60"
select select "2"
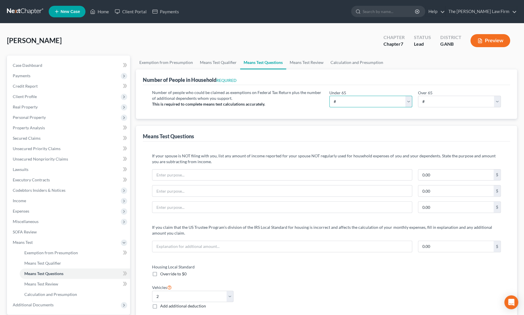
click at [359, 102] on select "# 0 1 2 3 4 5 6 7 8 9 10" at bounding box center [370, 102] width 83 height 12
select select "2"
click at [329, 96] on select "# 0 1 2 3 4 5 6 7 8 9 10" at bounding box center [370, 102] width 83 height 12
click at [428, 102] on select "# 0 1 2 3 4 5 6 7 8 9 10" at bounding box center [459, 102] width 83 height 12
select select "0"
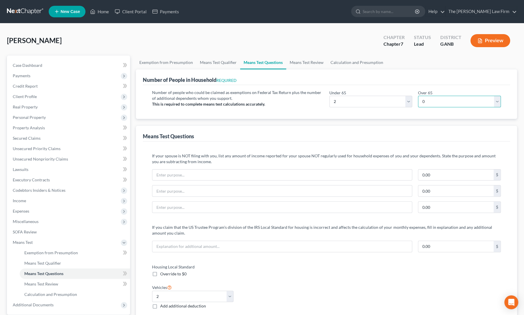
click at [418, 96] on select "# 0 1 2 3 4 5 6 7 8 9 10" at bounding box center [459, 102] width 83 height 12
click at [377, 126] on div "Means Test Questions" at bounding box center [326, 134] width 367 height 16
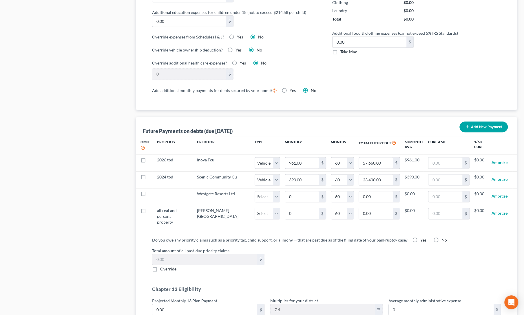
scroll to position [466, 0]
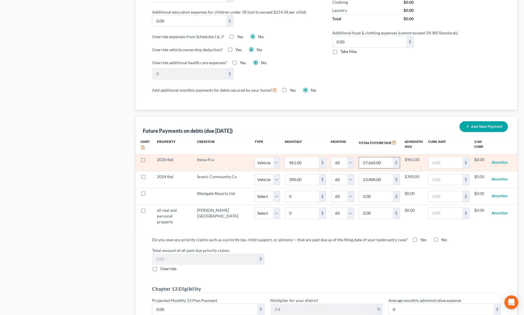
click at [372, 161] on input "57,660.00" at bounding box center [376, 162] width 34 height 11
type input "29,000"
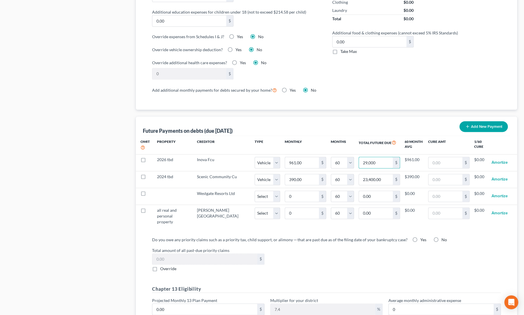
select select "1"
select select "60"
select select "1"
select select "60"
select select "1"
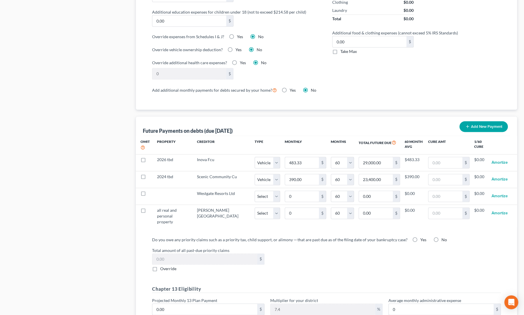
select select "60"
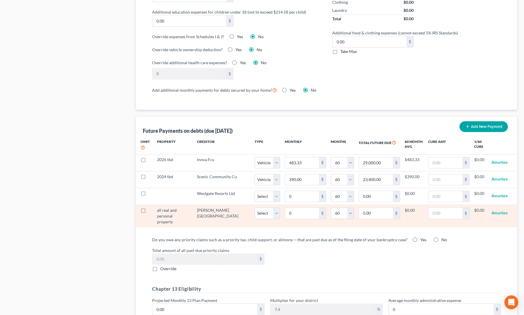
click at [149, 212] on label at bounding box center [149, 212] width 0 height 0
click at [151, 208] on input "checkbox" at bounding box center [153, 210] width 4 height 4
checkbox input "true"
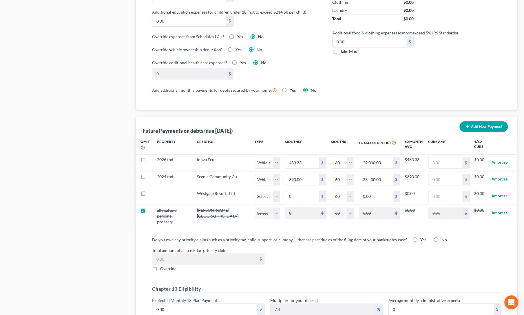
click at [137, 244] on div "Future Payments on debts (due [DATE]) Add New Payment Omit Property Creditor Ty…" at bounding box center [326, 239] width 381 height 244
select select "60"
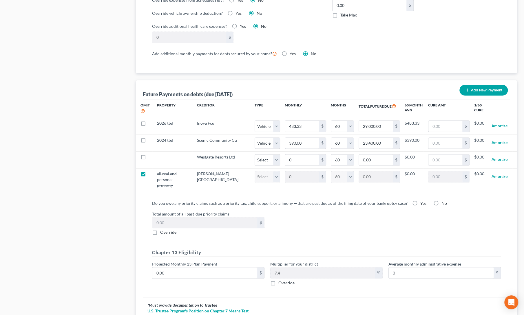
scroll to position [542, 0]
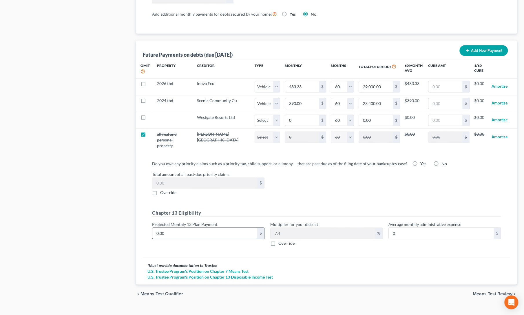
click at [175, 228] on input "0.00" at bounding box center [204, 233] width 105 height 11
type input "1"
type input "0.07"
type input "10"
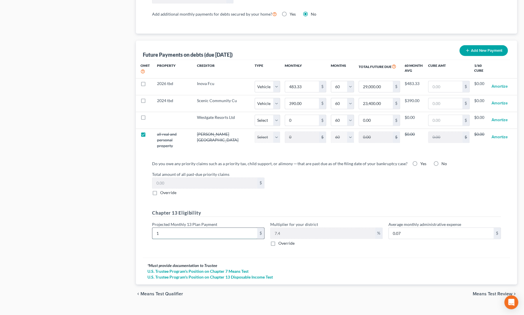
type input "0.74"
type input "100"
type input "7.40"
type input "1000"
type input "74.00"
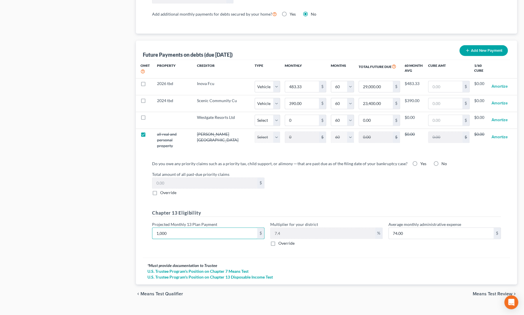
type input "1,000"
click at [339, 179] on div "Total amount of all past-due priority claims $ Override" at bounding box center [326, 183] width 354 height 25
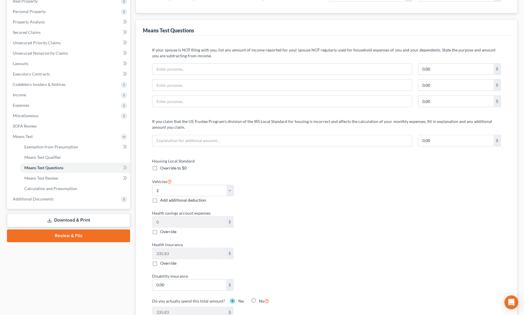
scroll to position [0, 0]
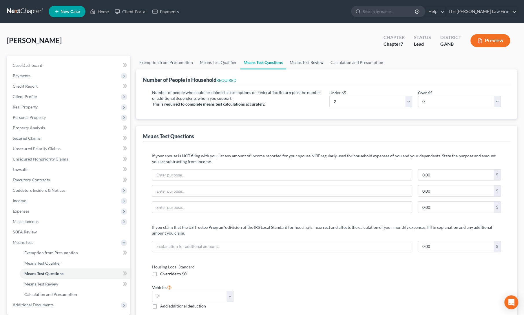
click at [306, 63] on link "Means Test Review" at bounding box center [306, 63] width 41 height 14
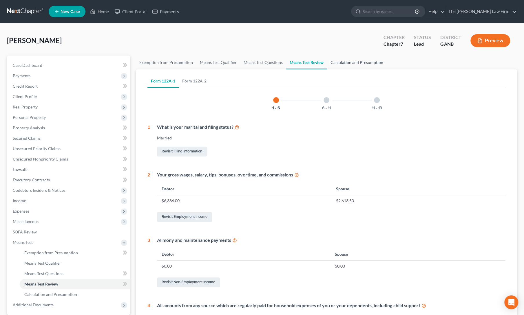
click at [347, 59] on link "Calculation and Presumption" at bounding box center [357, 63] width 60 height 14
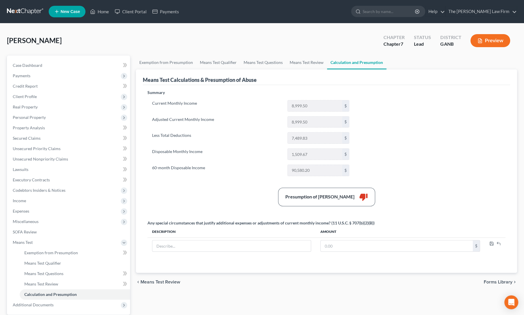
click at [239, 172] on label "60-month Disposable Income" at bounding box center [216, 171] width 135 height 12
click at [23, 140] on span "Secured Claims" at bounding box center [27, 138] width 28 height 5
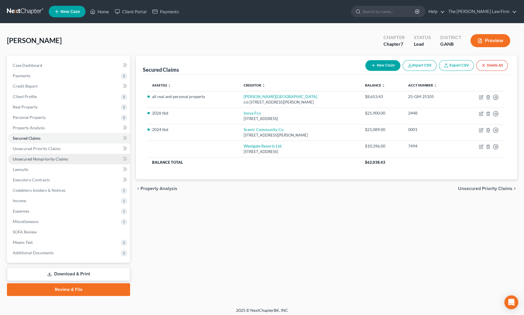
click at [54, 158] on span "Unsecured Nonpriority Claims" at bounding box center [40, 159] width 55 height 5
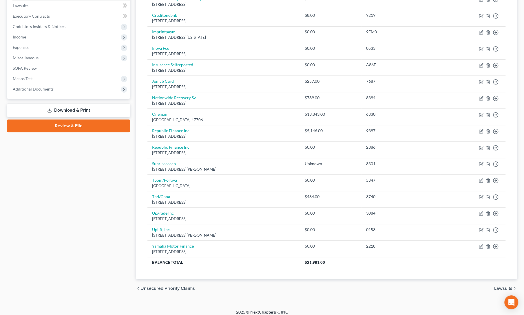
scroll to position [164, 0]
click at [78, 193] on div "Case Dashboard Payments Invoices Payments Payments Credit Report Client Profile" at bounding box center [68, 94] width 129 height 406
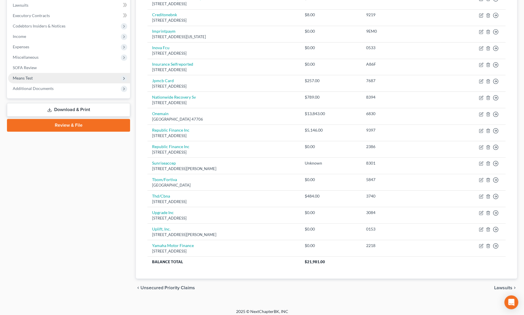
click at [29, 76] on span "Means Test" at bounding box center [23, 78] width 20 height 5
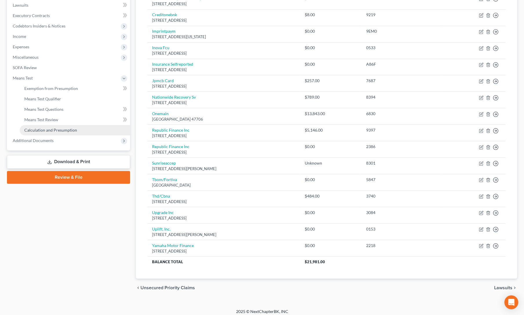
click at [43, 133] on link "Calculation and Presumption" at bounding box center [75, 130] width 110 height 10
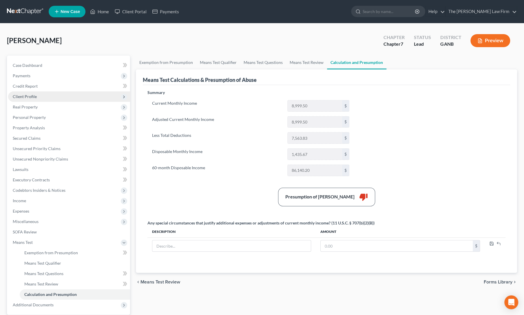
click at [33, 93] on span "Client Profile" at bounding box center [69, 96] width 122 height 10
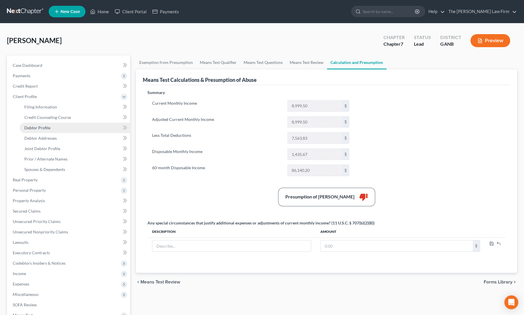
click at [39, 129] on span "Debtor Profile" at bounding box center [37, 127] width 26 height 5
select select "1"
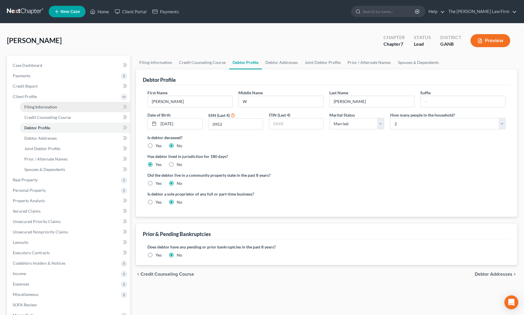
click at [43, 109] on span "Filing Information" at bounding box center [40, 107] width 33 height 5
select select "1"
select select "0"
select select "19"
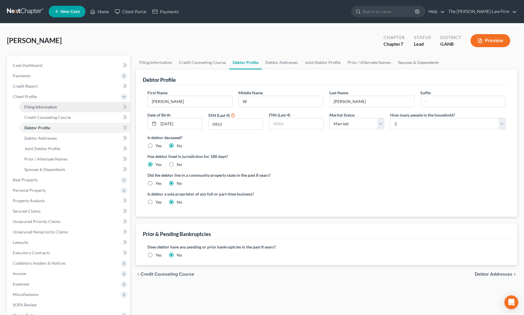
select select "0"
select select "10"
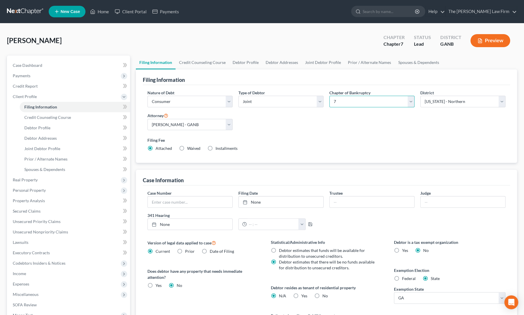
click at [360, 101] on select "Select 7 11 12 13" at bounding box center [371, 102] width 85 height 12
select select "3"
click at [329, 96] on select "Select 7 11 12 13" at bounding box center [371, 102] width 85 height 12
click at [301, 146] on div "Filing Fee Attached Installments Installments" at bounding box center [326, 144] width 358 height 14
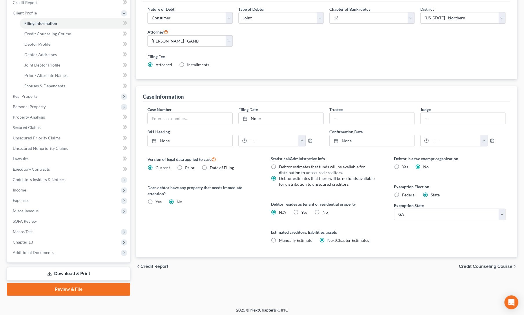
scroll to position [85, 0]
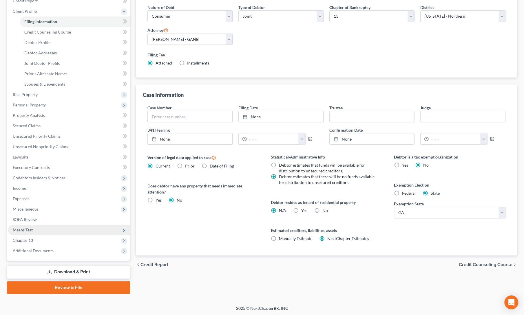
click at [21, 230] on span "Means Test" at bounding box center [23, 230] width 20 height 5
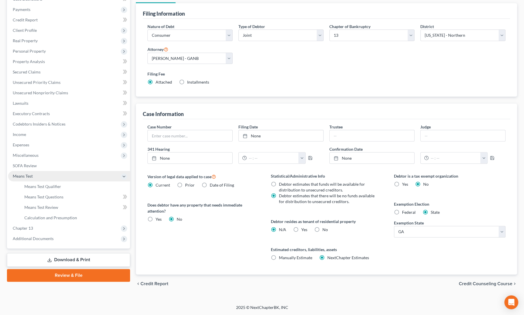
scroll to position [65, 0]
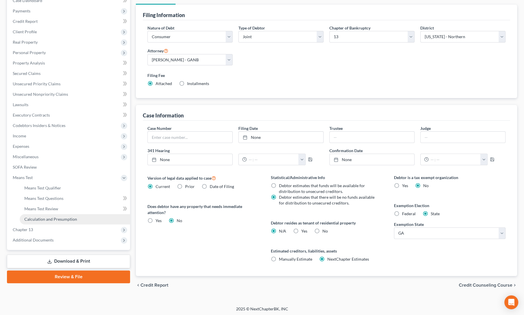
click at [44, 223] on link "Calculation and Presumption" at bounding box center [75, 219] width 110 height 10
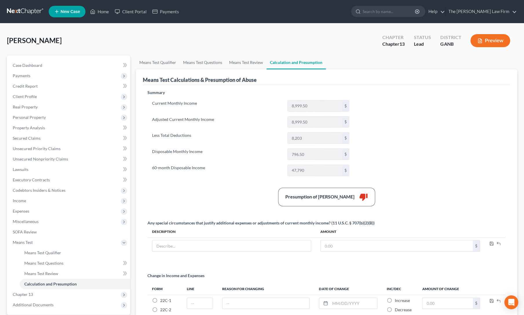
click at [416, 144] on div "Summary Current Monthly Income 8,999.50 $ Adjusted Current Monthly Income 8,999…" at bounding box center [326, 208] width 364 height 237
click at [218, 185] on div "Summary Current Monthly Income 8,999.50 $ Adjusted Current Monthly Income 8,999…" at bounding box center [326, 208] width 364 height 237
click at [23, 201] on span "Income" at bounding box center [19, 200] width 13 height 5
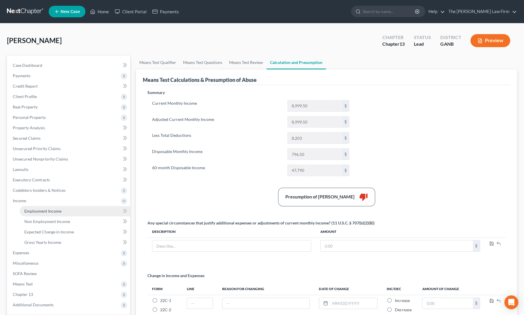
click at [33, 213] on span "Employment Income" at bounding box center [42, 211] width 37 height 5
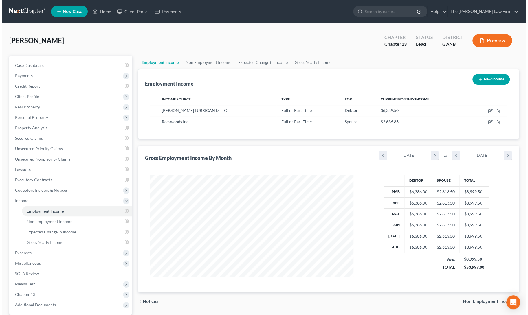
scroll to position [103, 215]
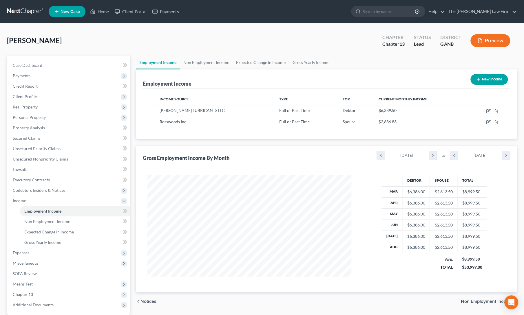
click at [485, 40] on button "Preview" at bounding box center [490, 40] width 40 height 13
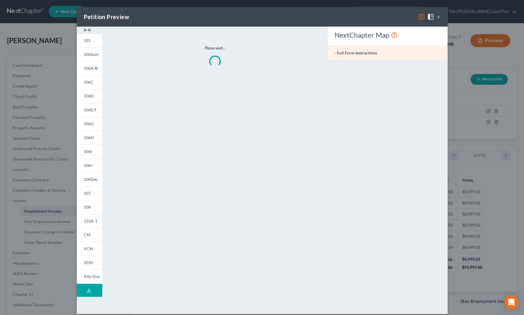
scroll to position [103, 217]
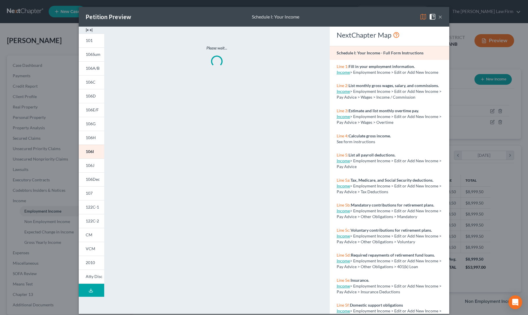
click at [438, 16] on button "×" at bounding box center [440, 16] width 4 height 7
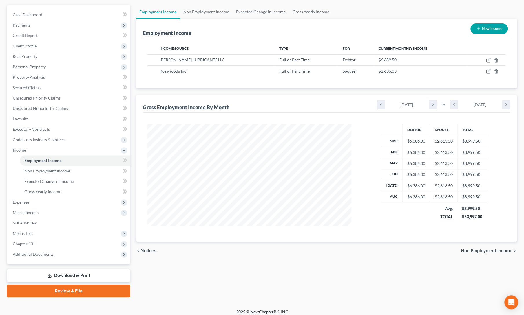
scroll to position [54, 0]
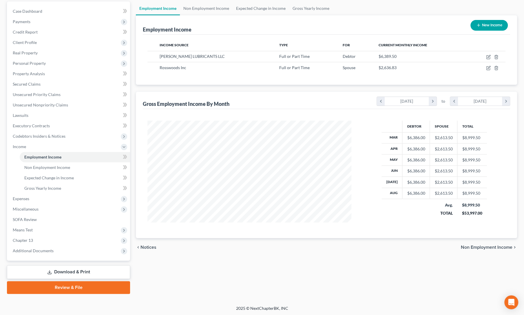
click at [39, 270] on link "Download & Print" at bounding box center [68, 273] width 123 height 14
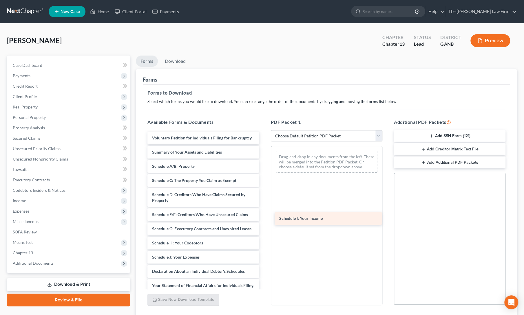
drag, startPoint x: 177, startPoint y: 270, endPoint x: 304, endPoint y: 220, distance: 136.5
click at [263, 220] on div "Schedule I: Your Income Voluntary Petition for Individuals Filing for Bankruptc…" at bounding box center [203, 260] width 121 height 257
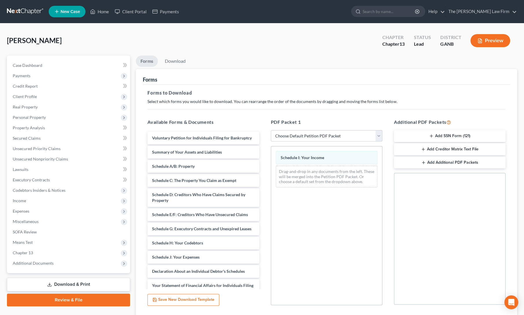
scroll to position [42, 0]
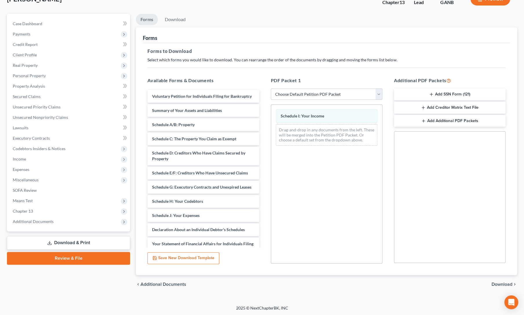
click at [498, 285] on span "Download" at bounding box center [501, 284] width 21 height 5
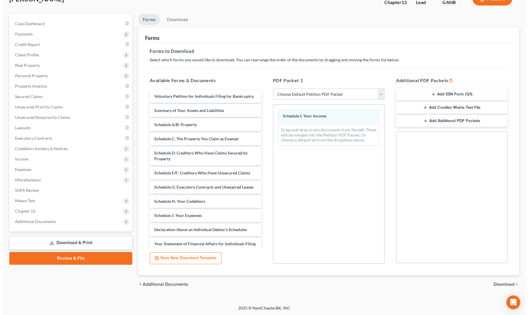
scroll to position [12, 0]
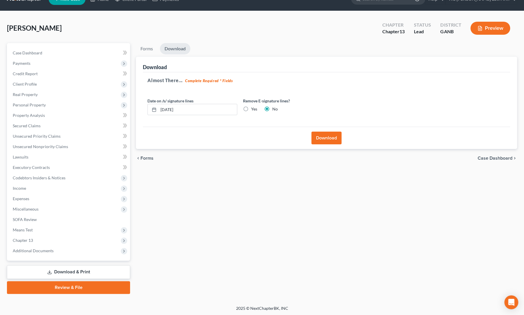
click at [321, 133] on button "Download" at bounding box center [326, 138] width 30 height 13
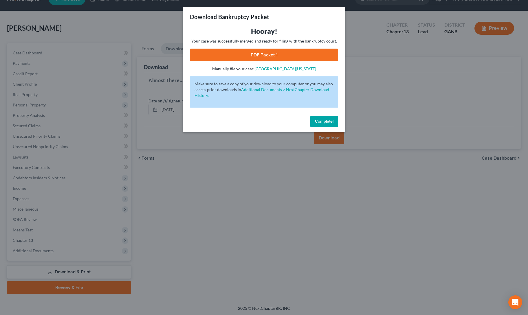
click at [259, 58] on link "PDF Packet 1" at bounding box center [264, 55] width 148 height 13
